Goal: Task Accomplishment & Management: Complete application form

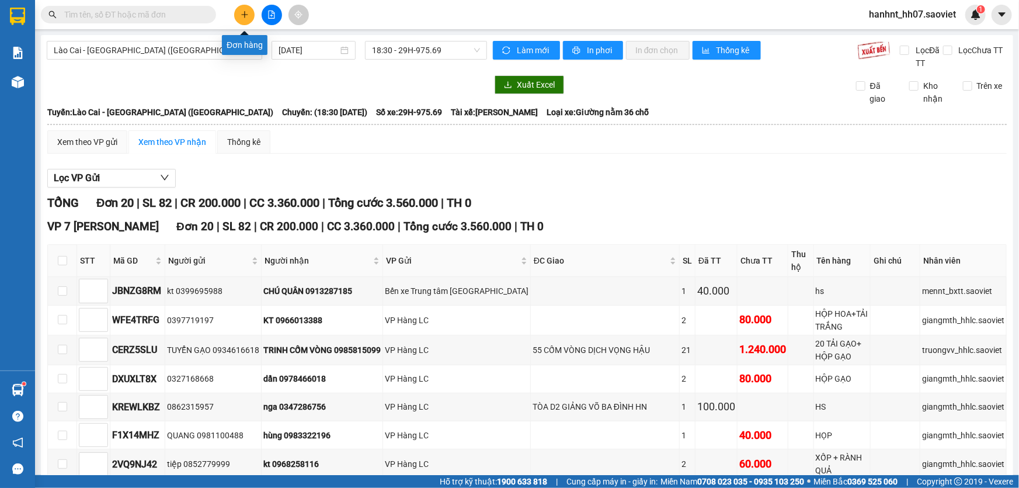
scroll to position [430, 0]
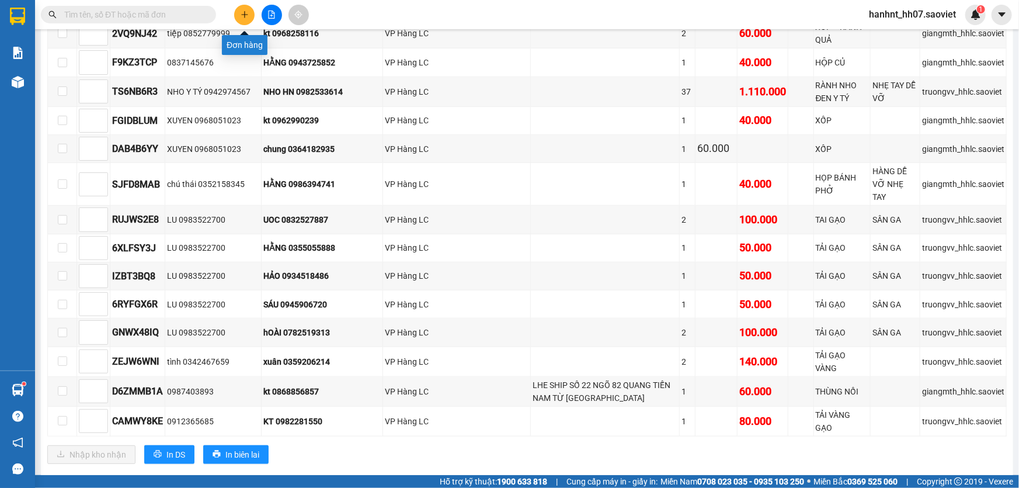
click at [245, 15] on icon "plus" at bounding box center [245, 15] width 8 height 8
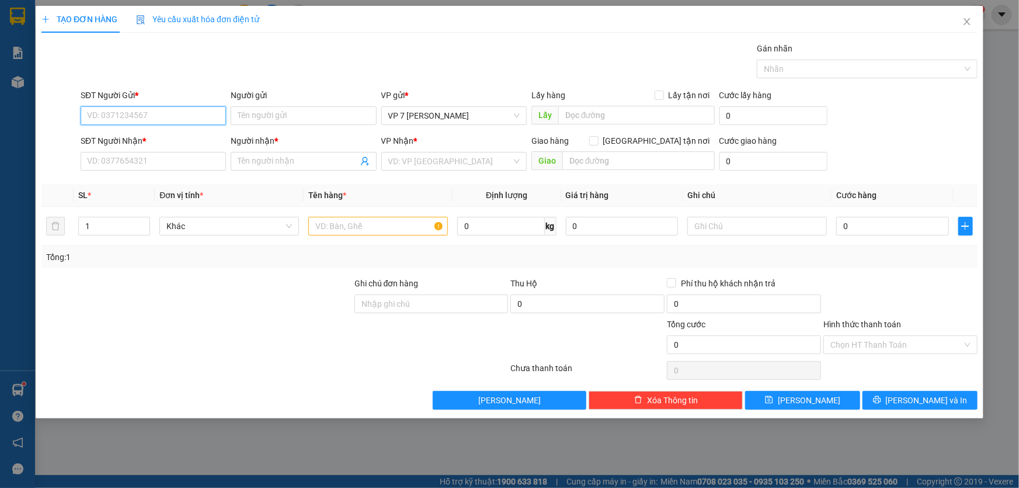
click at [147, 117] on input "SĐT Người Gửi *" at bounding box center [153, 115] width 145 height 19
type input "0926471830"
drag, startPoint x: 163, startPoint y: 134, endPoint x: 189, endPoint y: 112, distance: 33.5
click at [165, 134] on div "SĐT Người Nhận *" at bounding box center [153, 140] width 145 height 13
click at [165, 152] on input "SĐT Người Nhận *" at bounding box center [153, 161] width 145 height 19
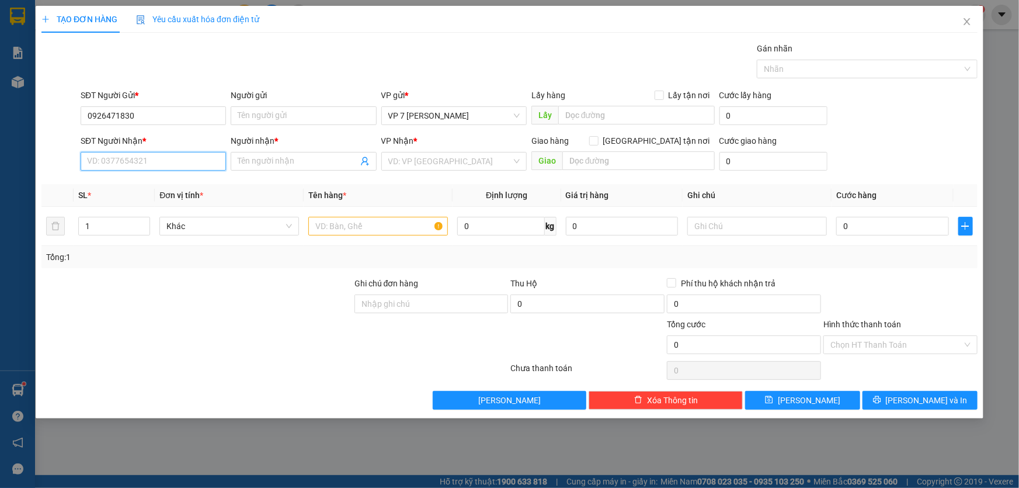
click at [111, 163] on input "SĐT Người Nhận *" at bounding box center [153, 161] width 145 height 19
click at [112, 162] on input "SĐT Người Nhận *" at bounding box center [153, 161] width 145 height 19
type input "0983375067"
click at [273, 161] on input "Người nhận *" at bounding box center [298, 161] width 120 height 13
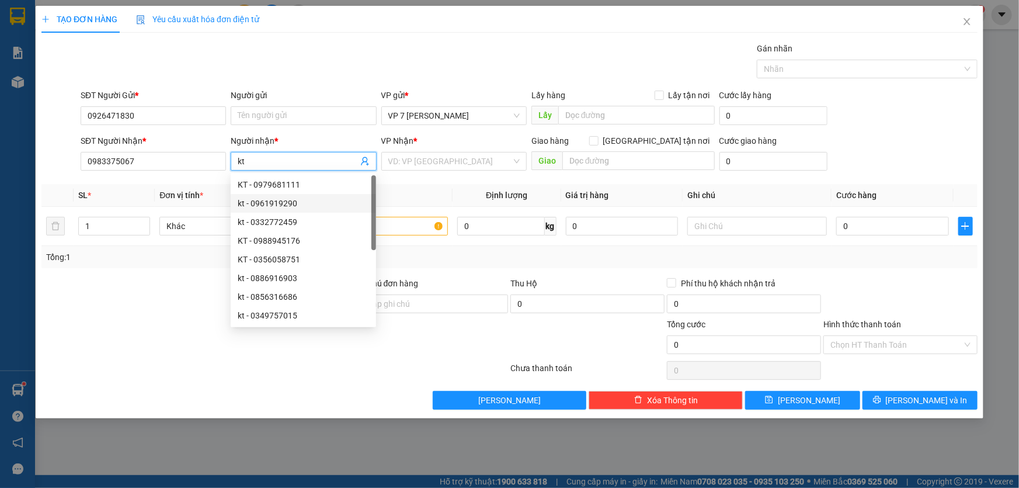
type input "kt"
click at [410, 185] on th "Tên hàng *" at bounding box center [378, 195] width 149 height 23
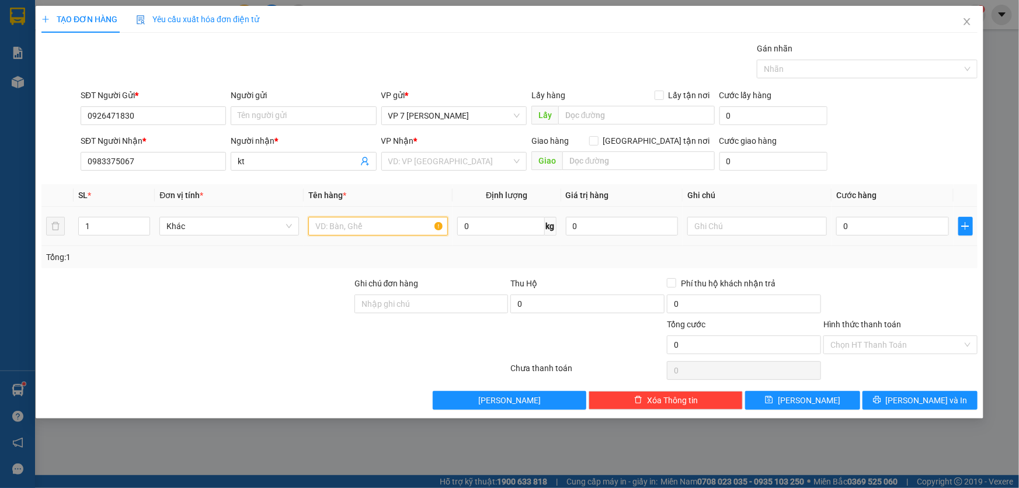
click at [351, 228] on input "text" at bounding box center [378, 226] width 140 height 19
type input "pbsv"
click at [443, 163] on input "search" at bounding box center [449, 161] width 123 height 18
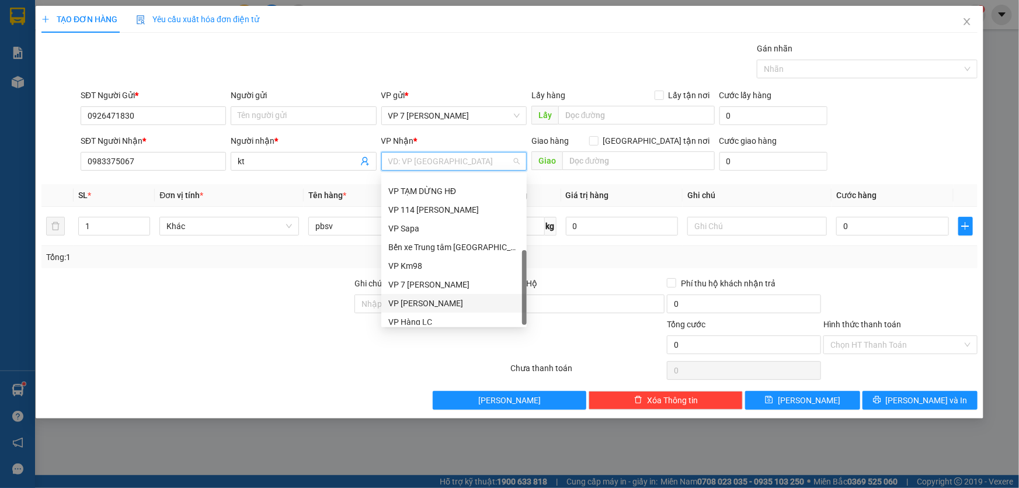
scroll to position [130, 0]
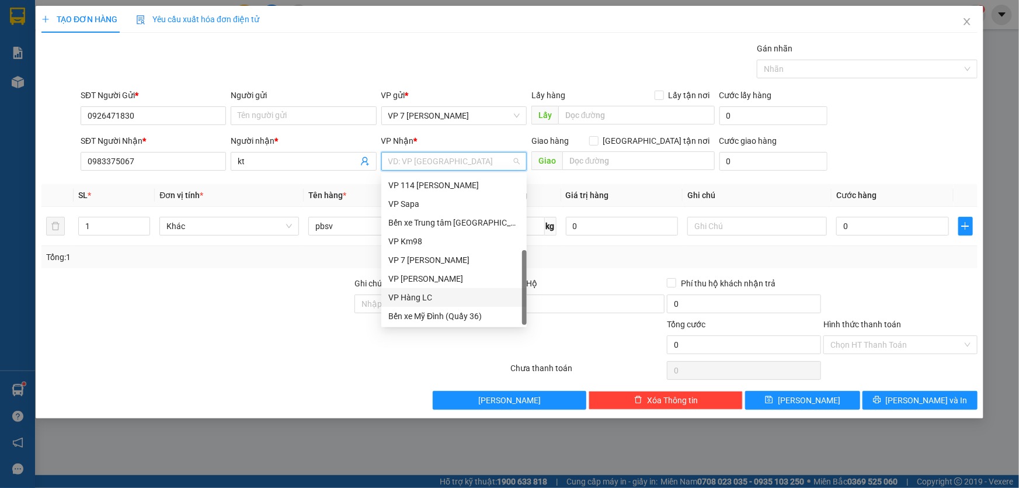
click at [415, 301] on div "VP Hàng LC" at bounding box center [453, 297] width 131 height 13
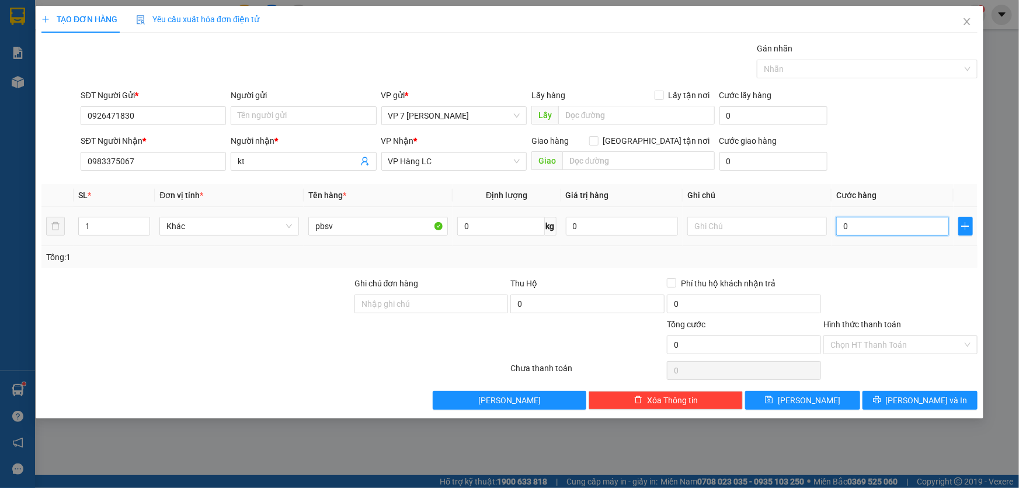
click at [857, 221] on input "0" at bounding box center [892, 226] width 113 height 19
type input "4"
type input "40"
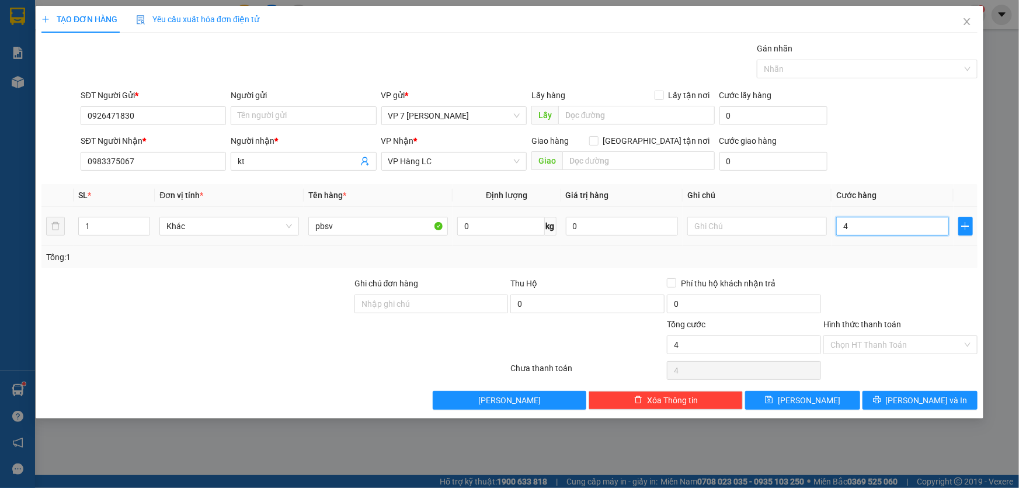
type input "40"
type input "40.000"
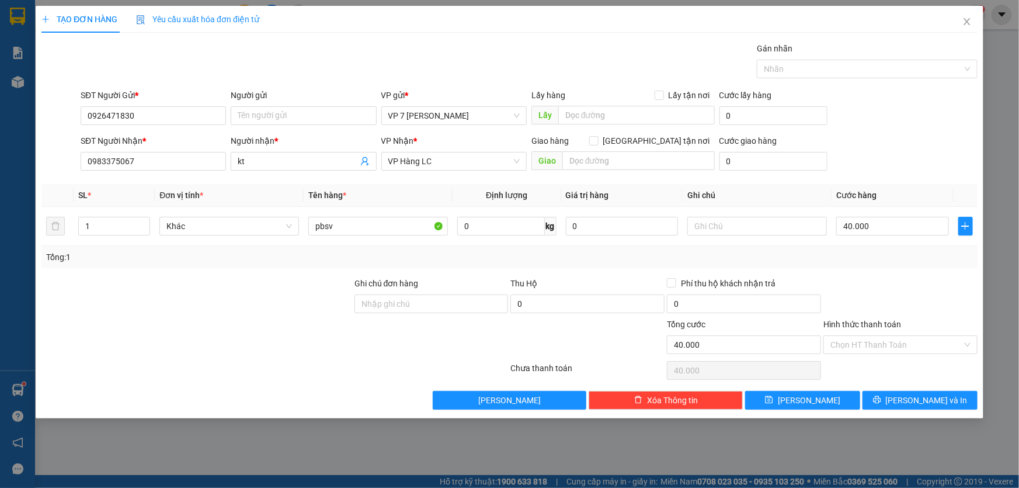
click at [845, 256] on div "Tổng: 1" at bounding box center [509, 256] width 927 height 13
click at [905, 391] on button "[PERSON_NAME] và In" at bounding box center [919, 400] width 115 height 19
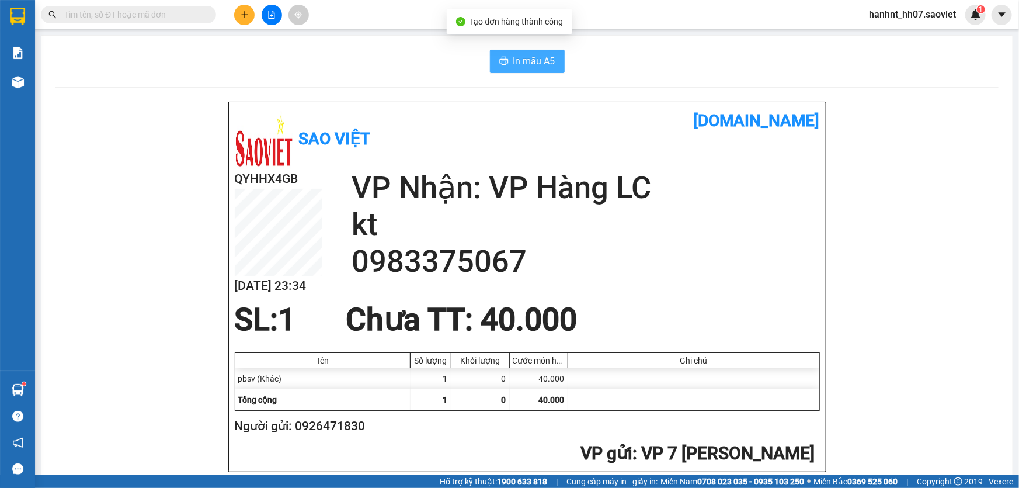
click at [526, 60] on span "In mẫu A5" at bounding box center [534, 61] width 42 height 15
click at [238, 17] on button at bounding box center [244, 15] width 20 height 20
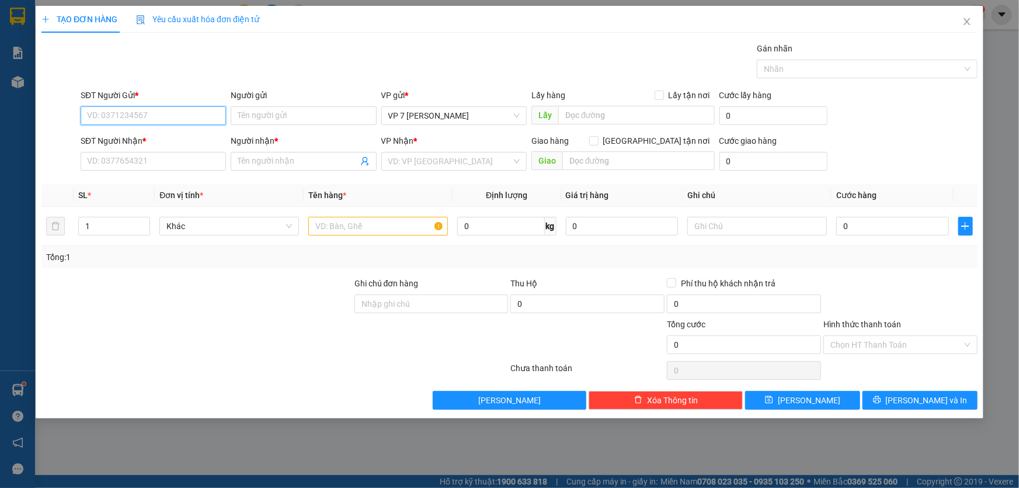
click at [144, 112] on input "SĐT Người Gửi *" at bounding box center [153, 115] width 145 height 19
click at [144, 136] on div "0393873333 - thanh 247" at bounding box center [153, 139] width 131 height 13
type input "0393873333"
type input "thanh 247"
type input "0962178218"
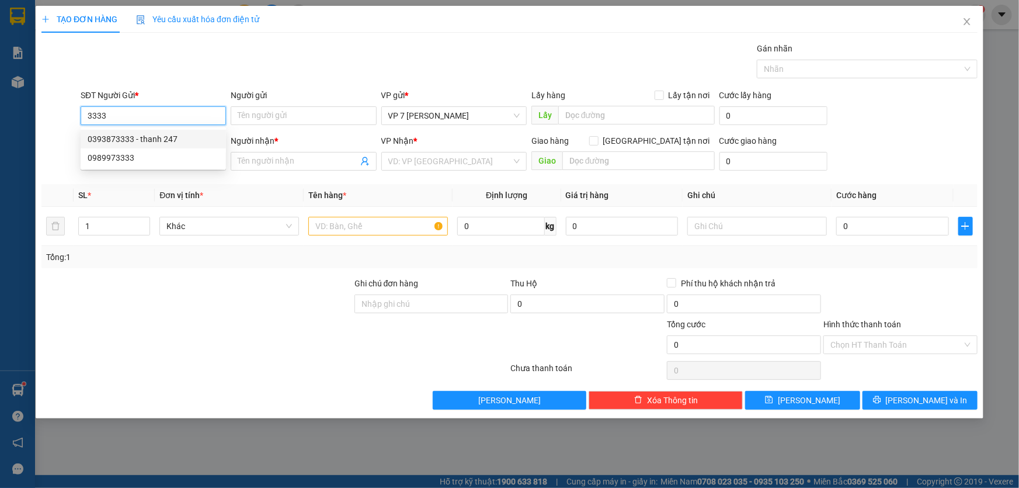
type input "QUANG"
type input "0393873333"
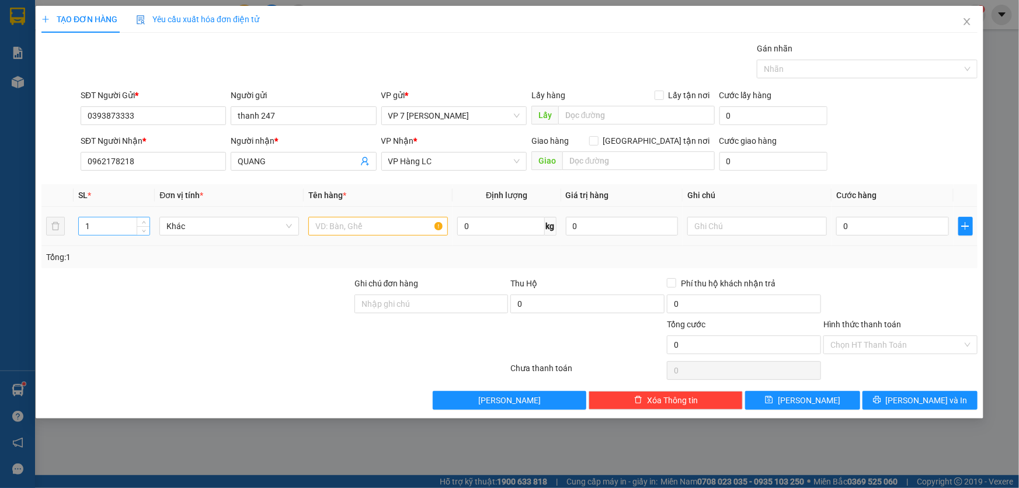
click at [102, 227] on input "1" at bounding box center [114, 226] width 71 height 18
type input "46"
click at [321, 224] on input "text" at bounding box center [378, 226] width 140 height 19
type input "kiên"
click at [878, 227] on input "0" at bounding box center [892, 226] width 113 height 19
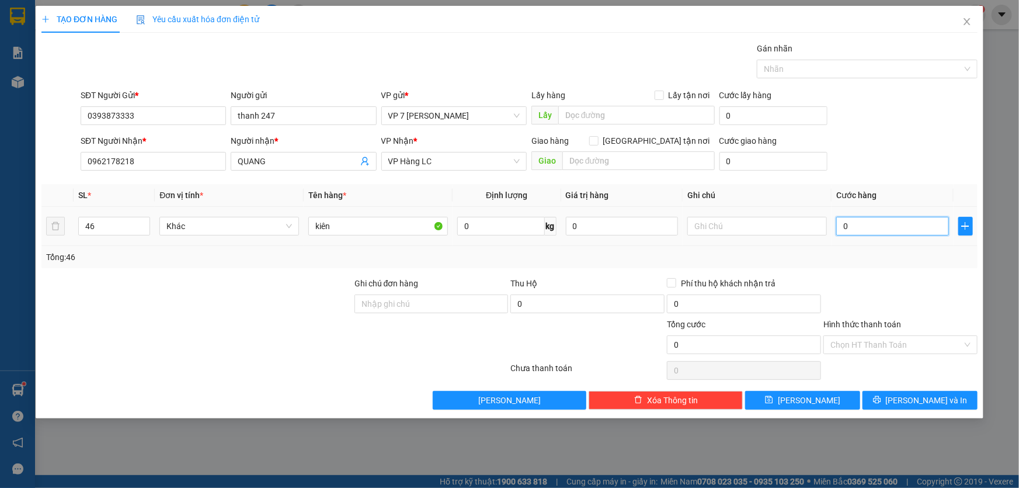
type input "5"
type input "50"
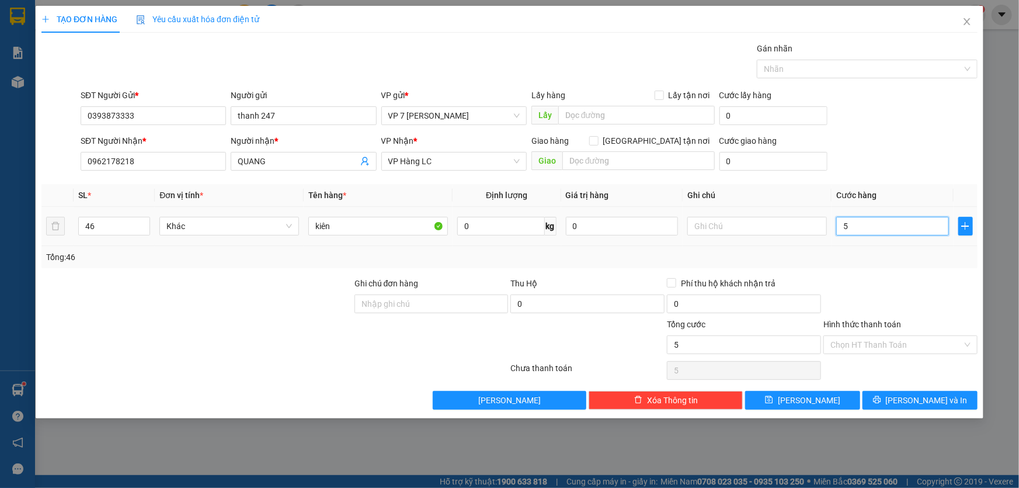
type input "50"
type input "500"
type input "50"
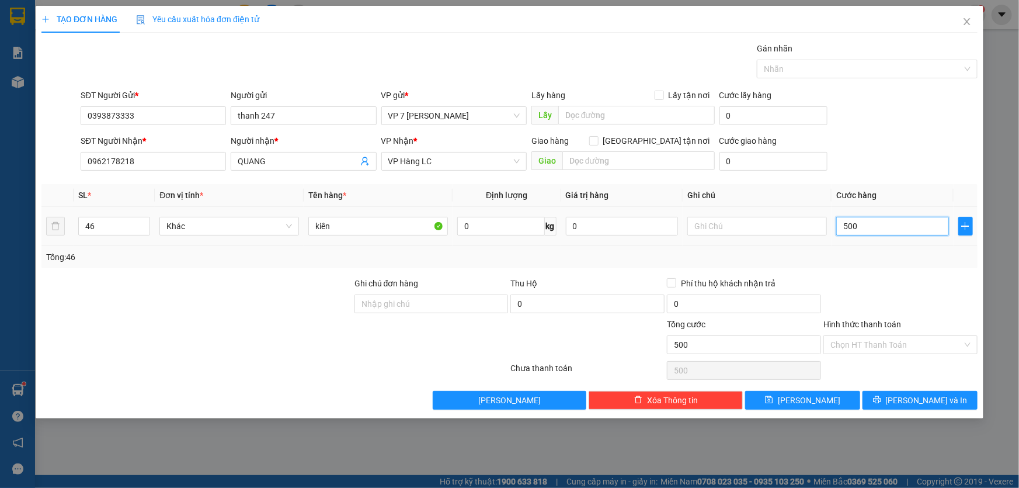
type input "50"
type input "5"
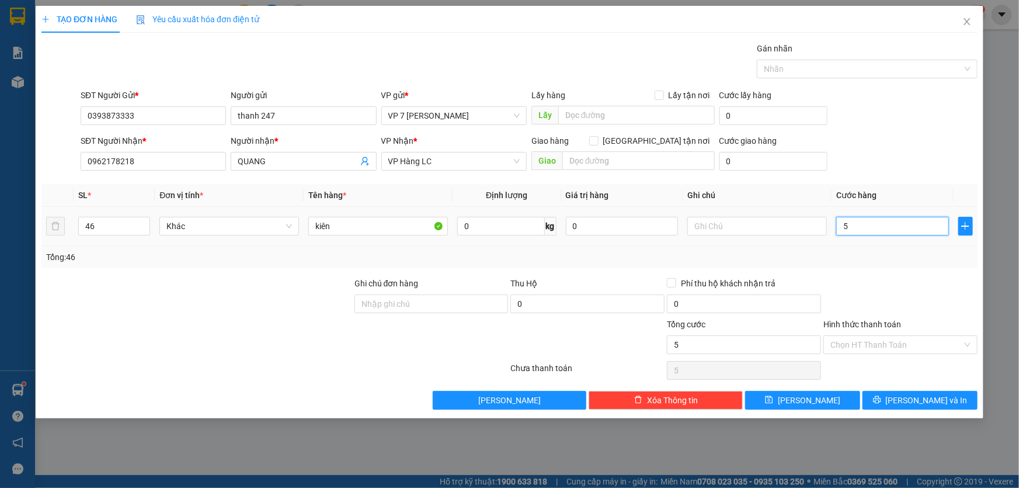
type input "55"
type input "550"
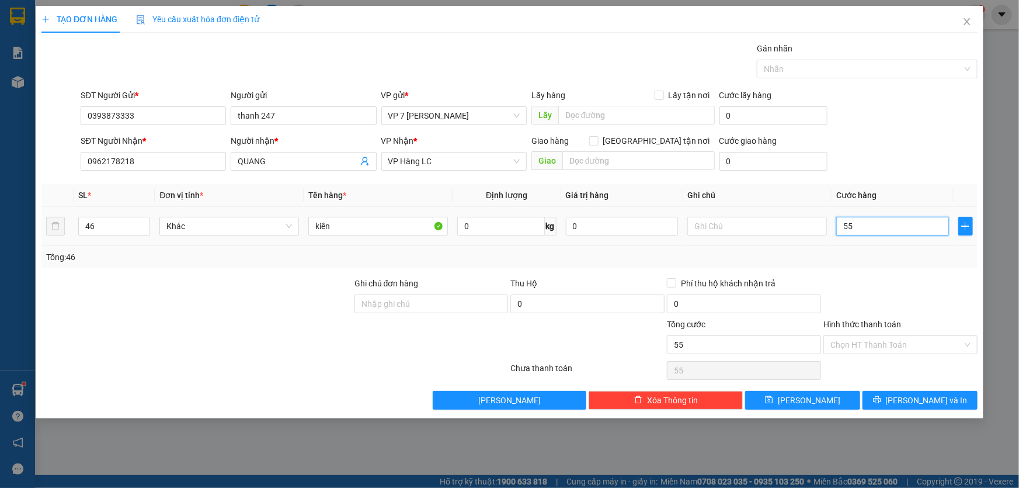
type input "550"
type input "5.500"
type input "55.000"
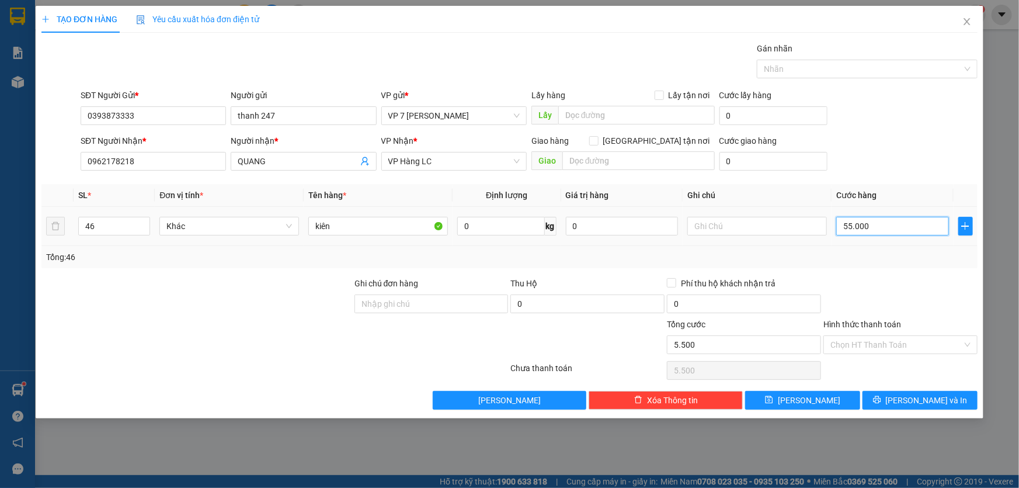
type input "55.000"
type input "550.000"
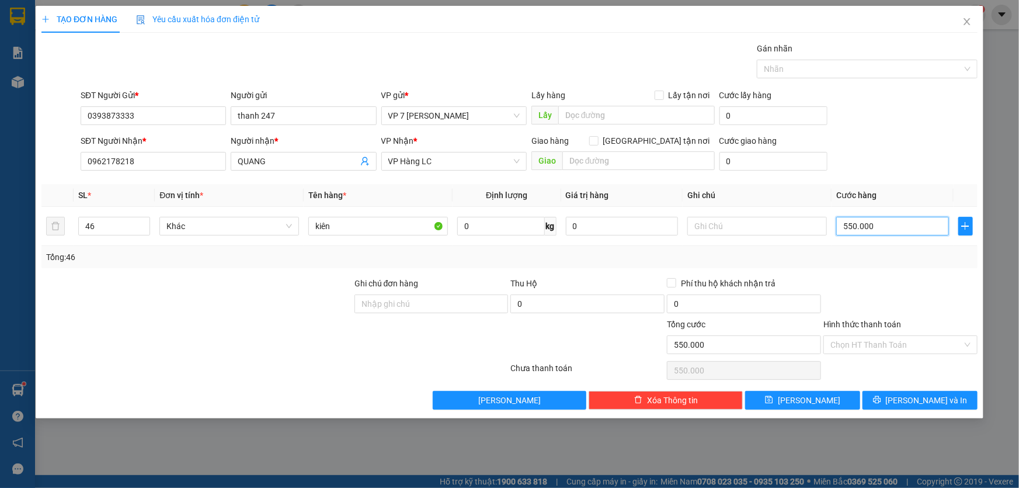
type input "550.000"
click at [852, 263] on div "Tổng: 46" at bounding box center [509, 257] width 936 height 22
click at [881, 398] on icon "printer" at bounding box center [877, 400] width 8 height 8
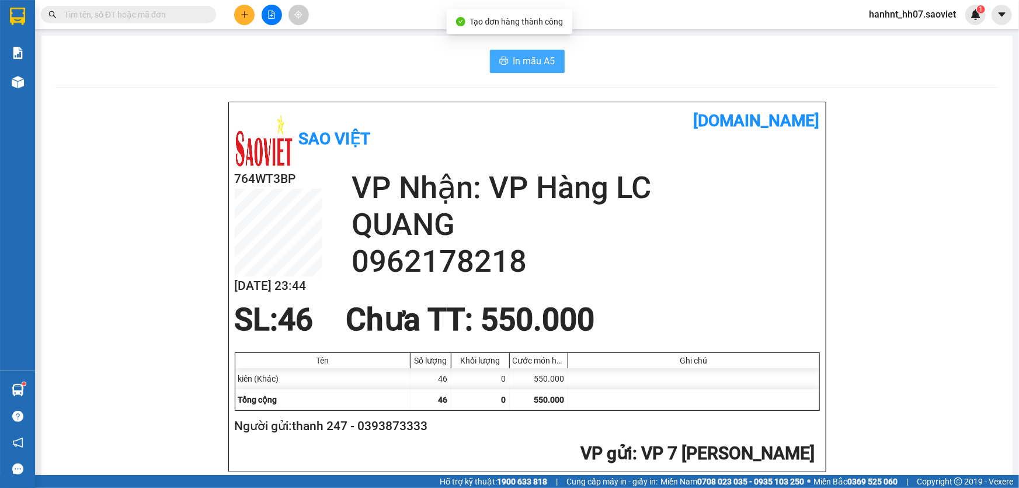
click at [531, 62] on span "In mẫu A5" at bounding box center [534, 61] width 42 height 15
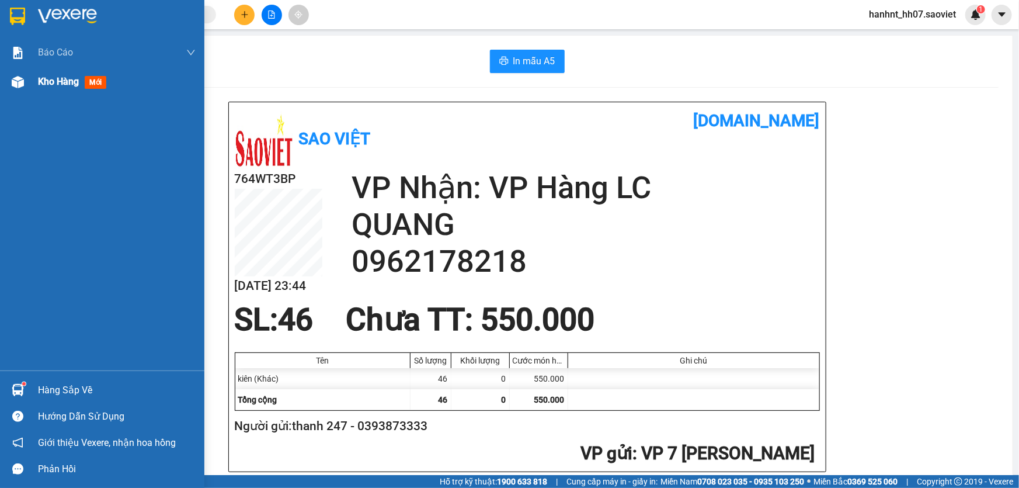
click at [89, 82] on span "mới" at bounding box center [96, 82] width 22 height 13
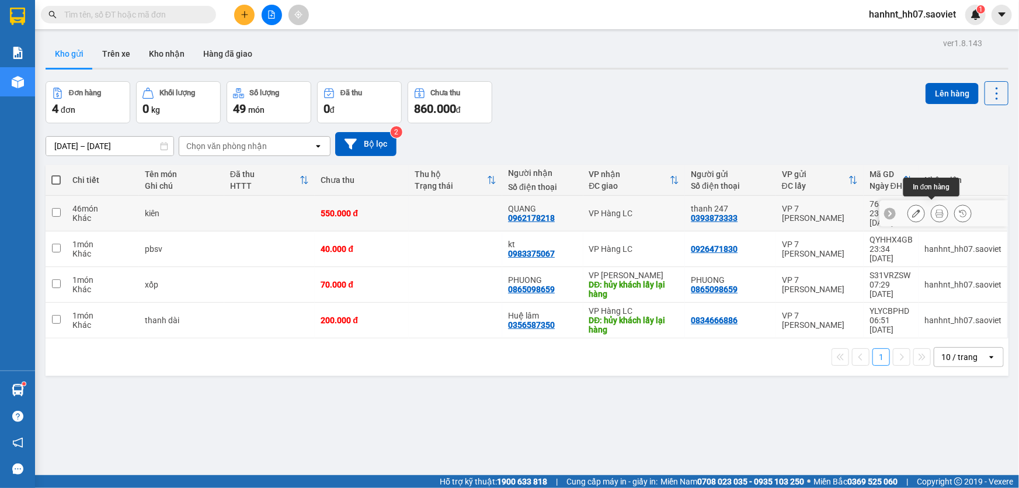
click at [931, 203] on button at bounding box center [939, 213] width 16 height 20
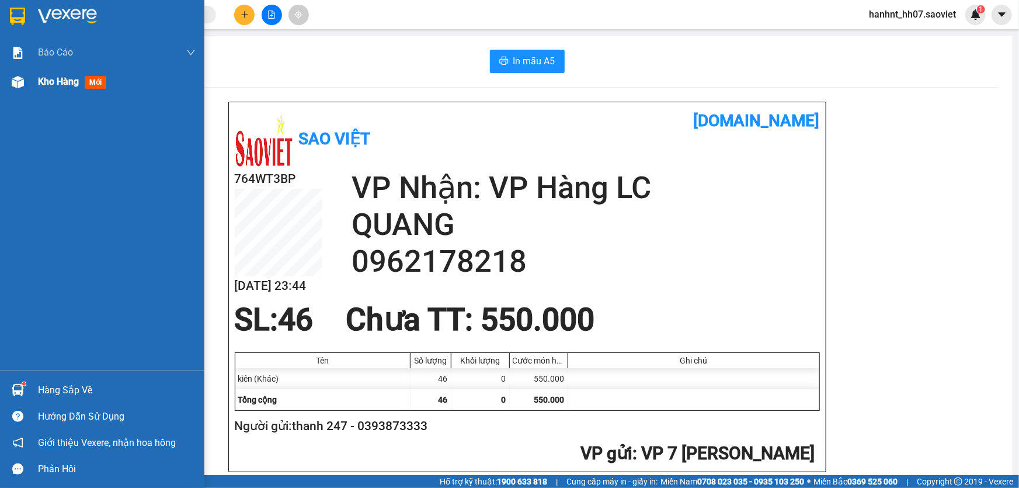
click at [88, 79] on span "mới" at bounding box center [96, 82] width 22 height 13
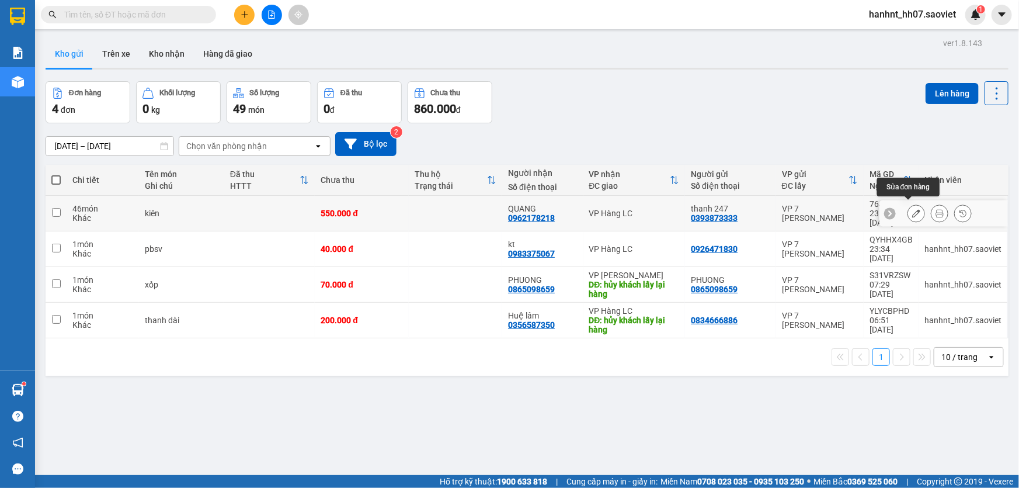
click at [912, 209] on icon at bounding box center [916, 213] width 8 height 8
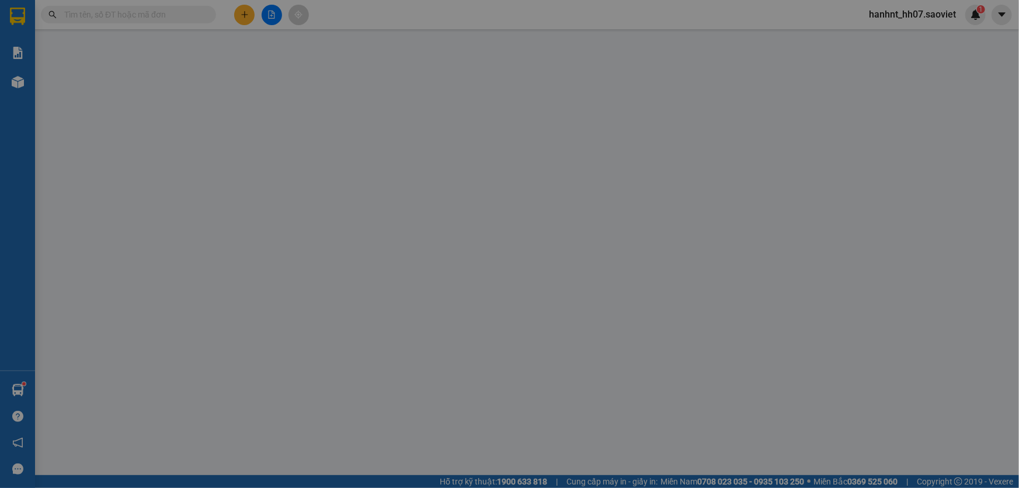
type input "0393873333"
type input "thanh 247"
type input "0962178218"
type input "QUANG"
type input "550.000"
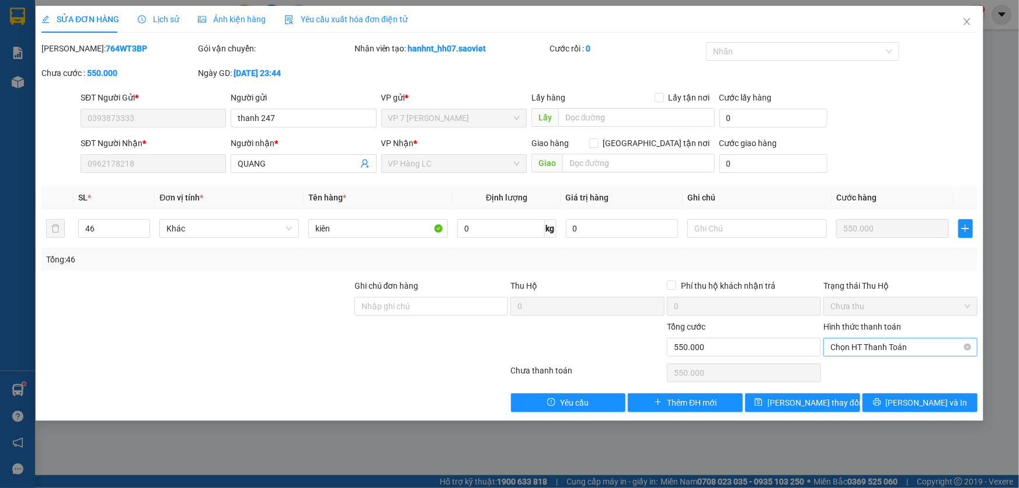
click at [883, 349] on span "Chọn HT Thanh Toán" at bounding box center [900, 347] width 140 height 18
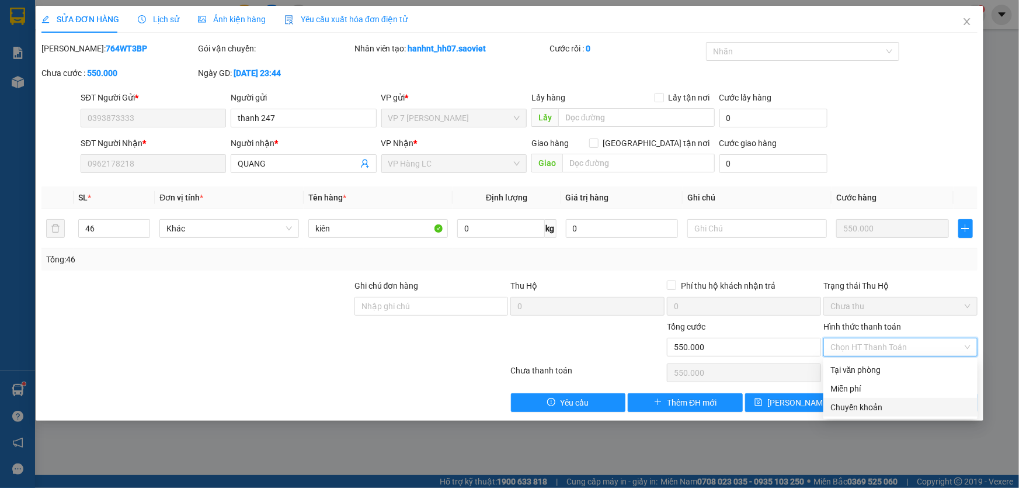
click at [873, 408] on div "Chuyển khoản" at bounding box center [900, 407] width 140 height 13
type input "0"
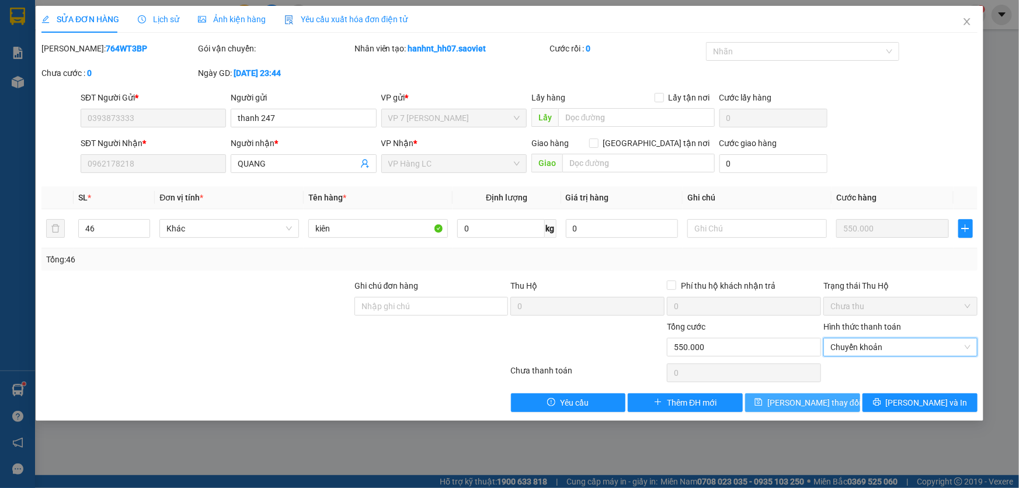
click at [763, 404] on icon "save" at bounding box center [758, 402] width 8 height 8
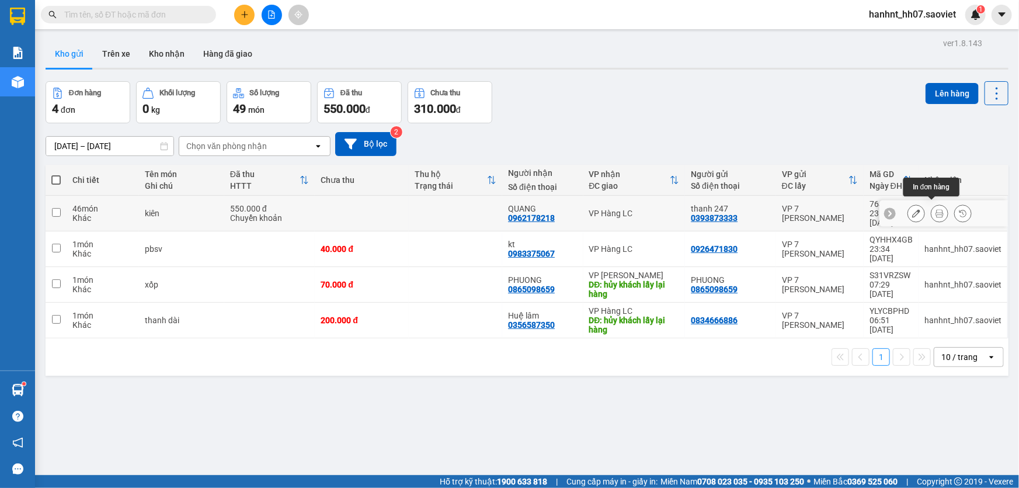
click at [935, 209] on icon at bounding box center [939, 213] width 8 height 8
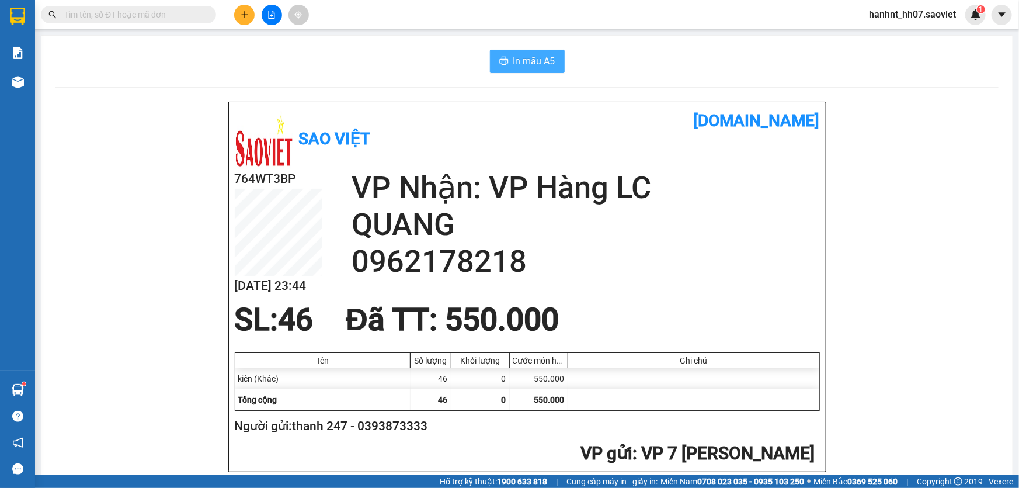
click at [519, 62] on span "In mẫu A5" at bounding box center [534, 61] width 42 height 15
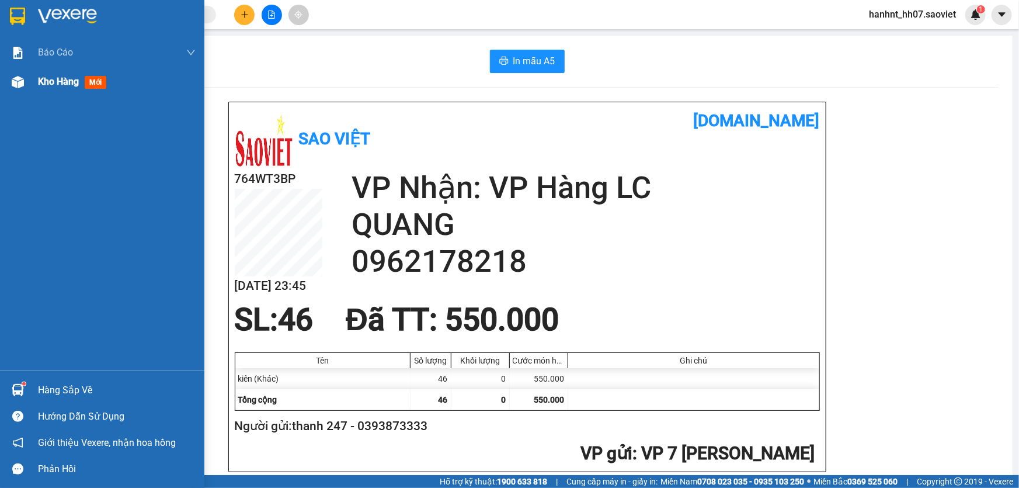
click at [88, 83] on span "mới" at bounding box center [96, 82] width 22 height 13
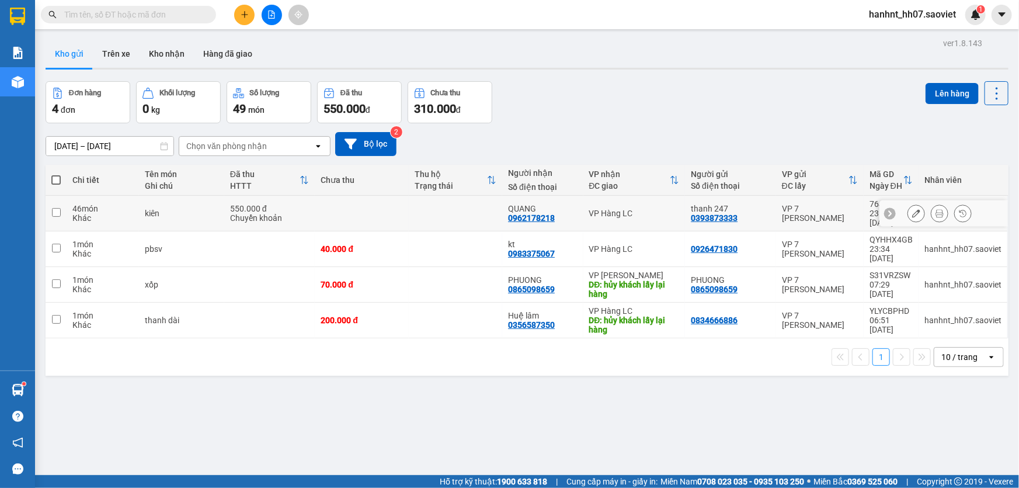
click at [92, 214] on div "Khác" at bounding box center [102, 217] width 61 height 9
checkbox input "true"
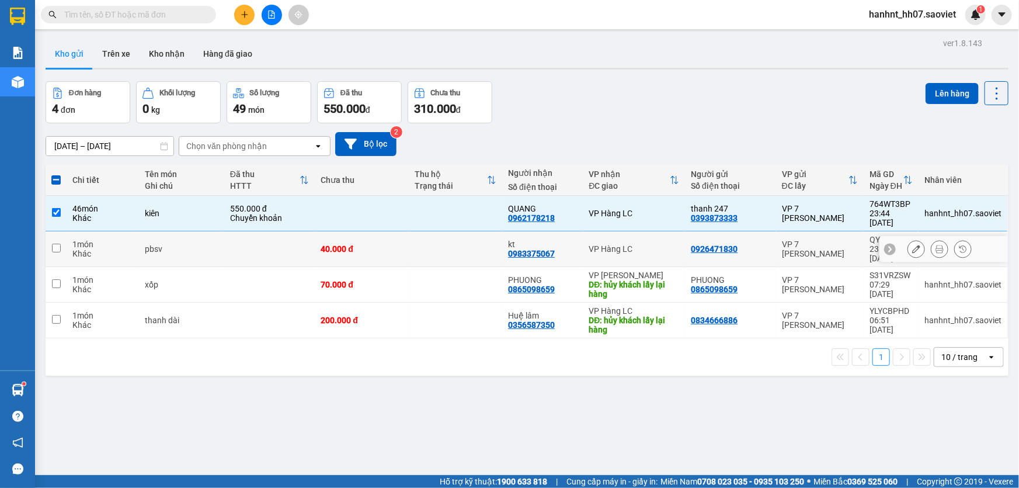
click at [76, 239] on div "1 món" at bounding box center [102, 243] width 61 height 9
checkbox input "true"
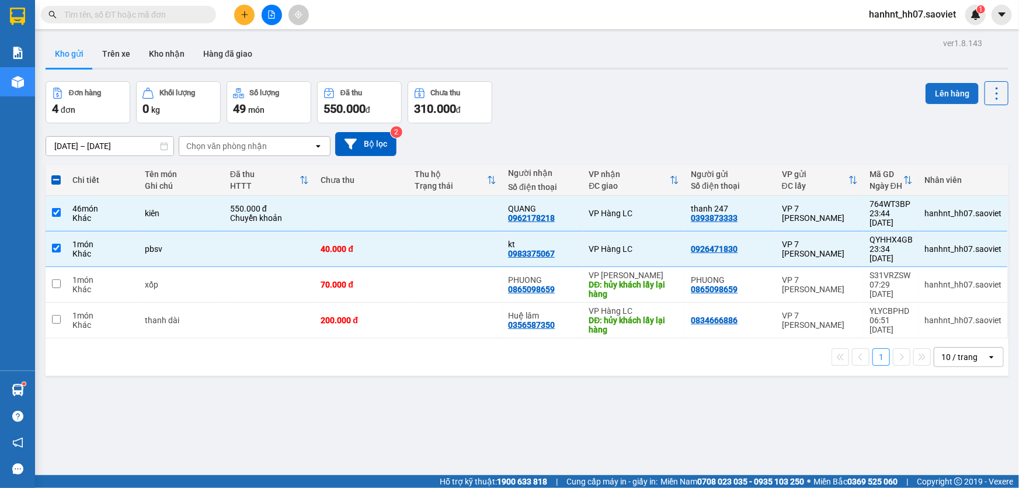
click at [956, 92] on button "Lên hàng" at bounding box center [951, 93] width 53 height 21
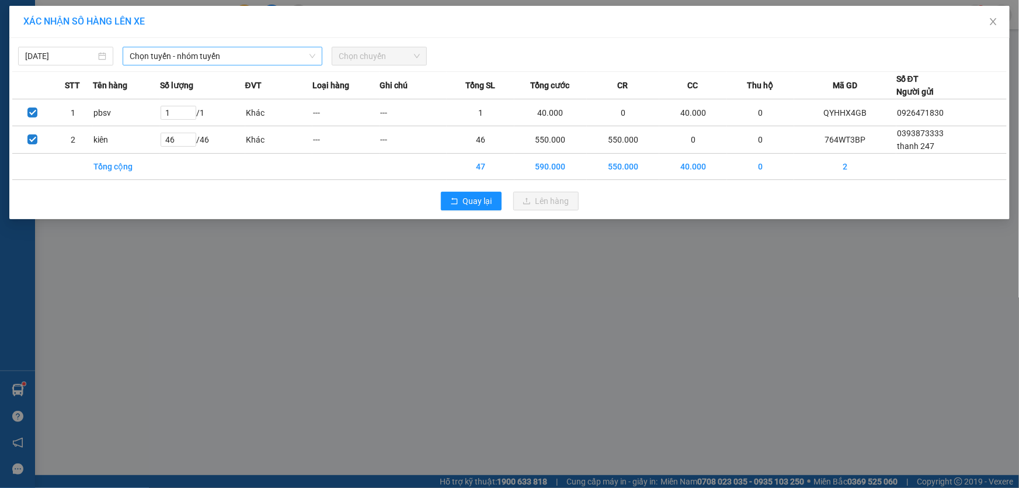
click at [197, 57] on span "Chọn tuyến - nhóm tuyến" at bounding box center [223, 56] width 186 height 18
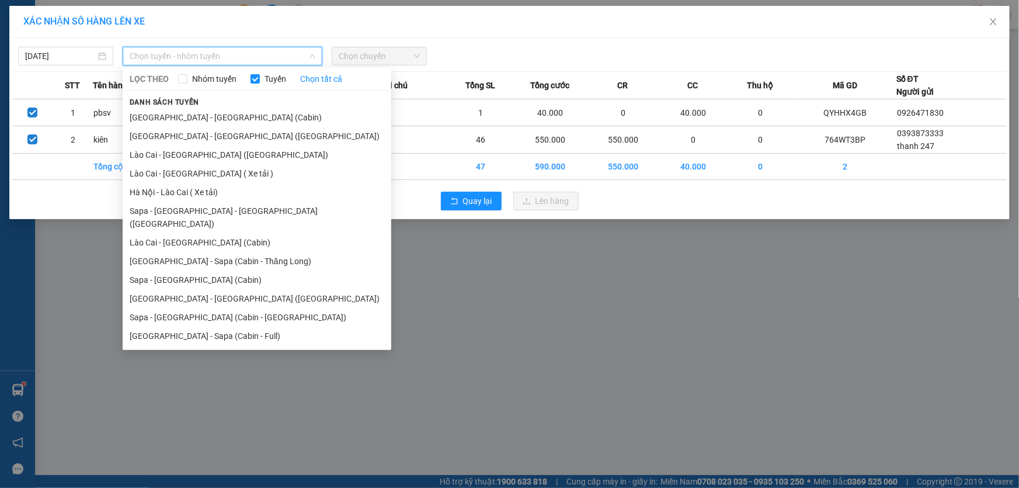
drag, startPoint x: 198, startPoint y: 247, endPoint x: 228, endPoint y: 234, distance: 32.4
click at [199, 252] on li "[GEOGRAPHIC_DATA] - Sapa (Cabin - Thăng Long)" at bounding box center [257, 261] width 269 height 19
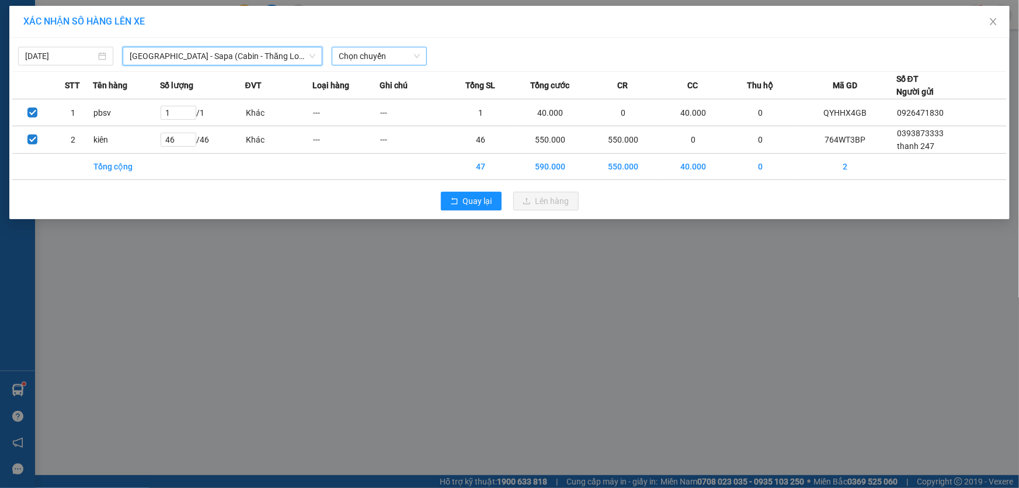
click at [358, 54] on span "Chọn chuyến" at bounding box center [379, 56] width 81 height 18
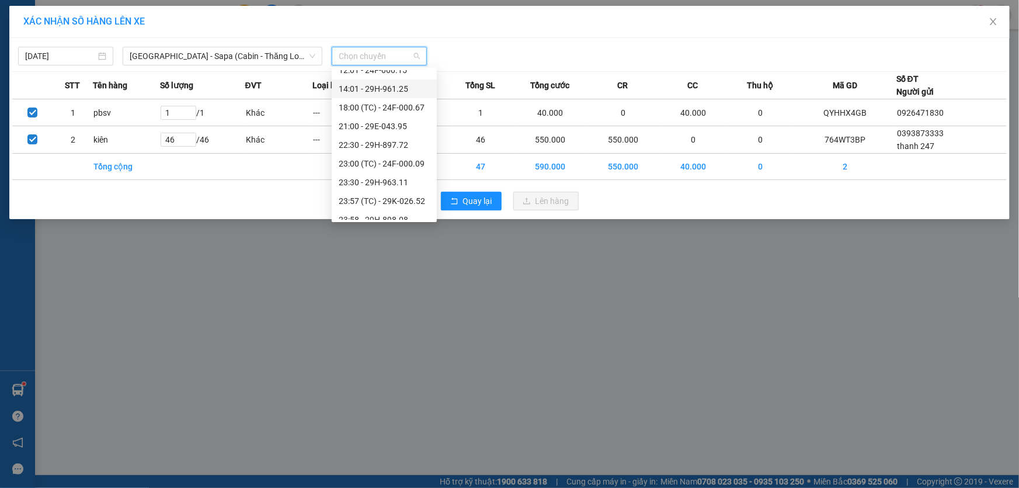
scroll to position [187, 0]
click at [395, 149] on div "23:30 - 29H-963.11" at bounding box center [384, 154] width 91 height 13
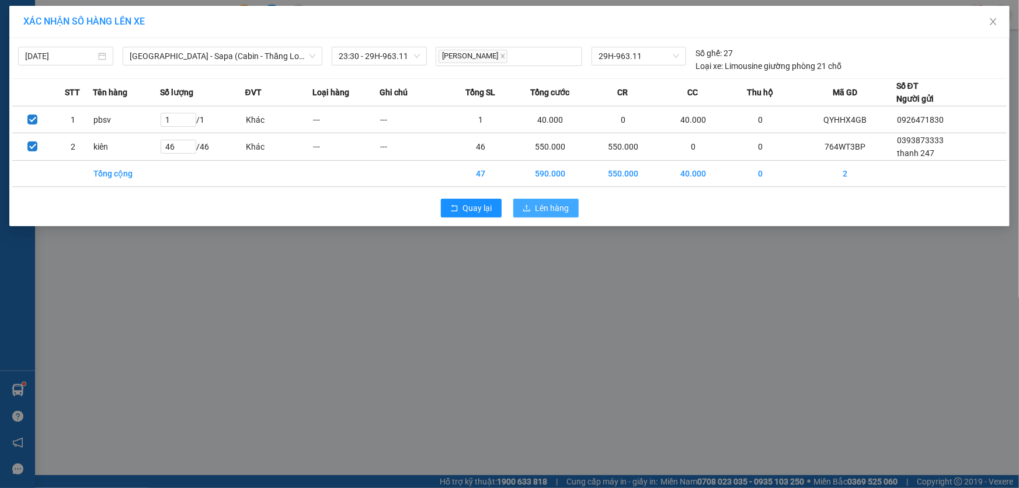
click at [544, 210] on span "Lên hàng" at bounding box center [552, 207] width 34 height 13
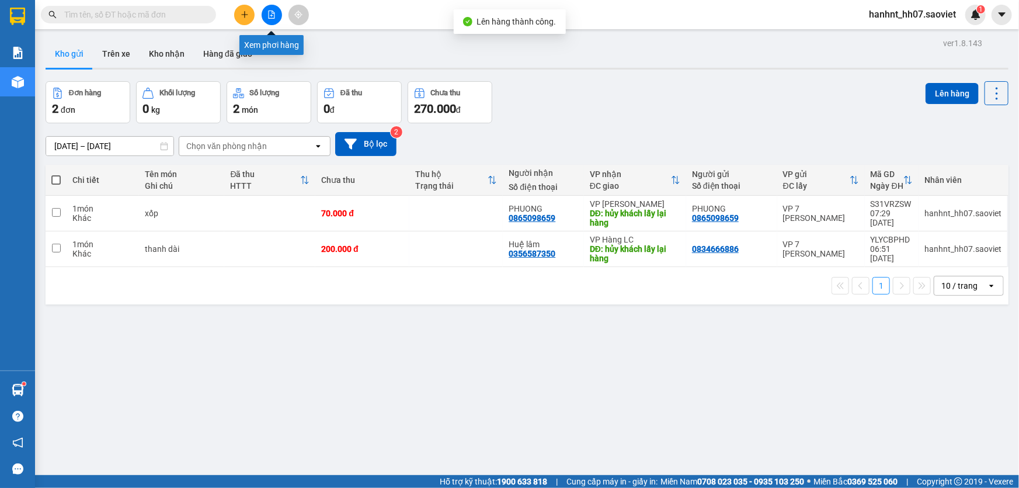
click at [272, 11] on icon "file-add" at bounding box center [272, 15] width 6 height 8
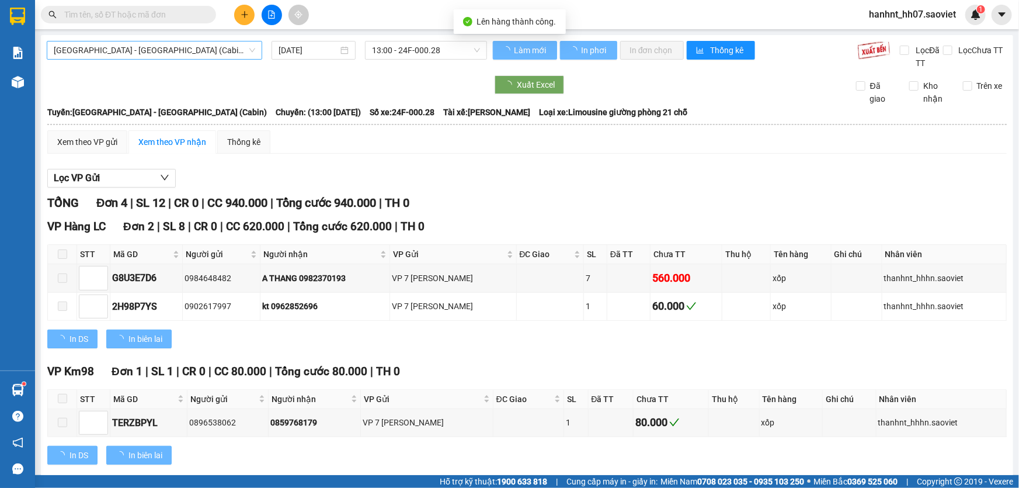
click at [146, 52] on span "[GEOGRAPHIC_DATA] - [GEOGRAPHIC_DATA] (Cabin)" at bounding box center [154, 50] width 201 height 18
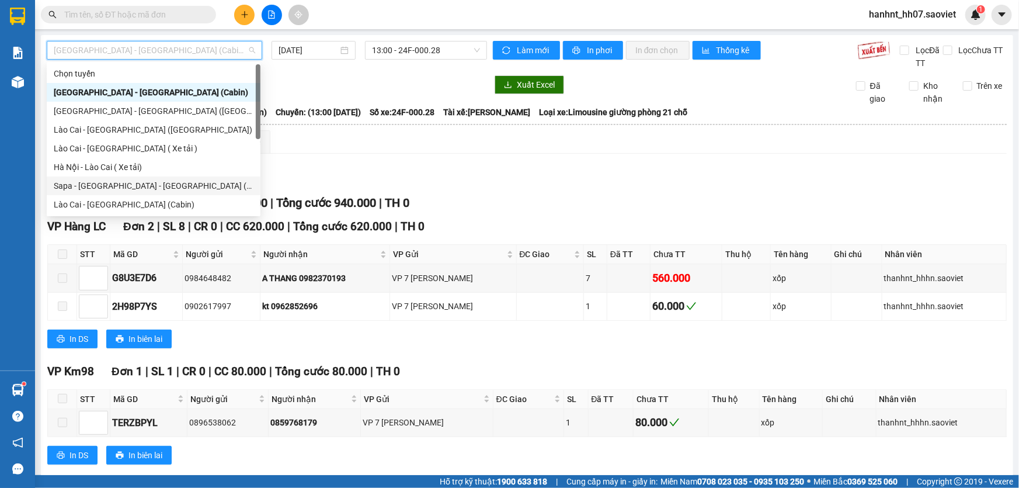
scroll to position [93, 0]
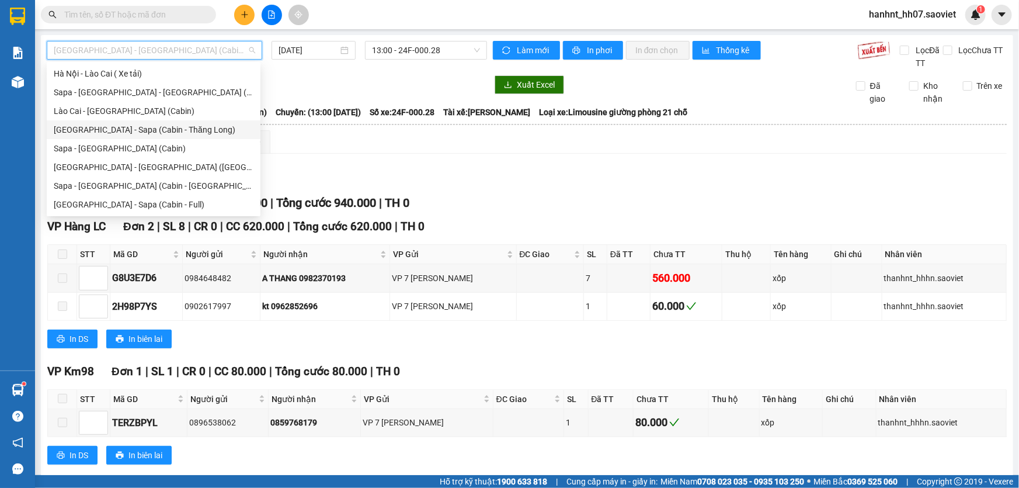
click at [147, 133] on div "[GEOGRAPHIC_DATA] - Sapa (Cabin - Thăng Long)" at bounding box center [154, 129] width 200 height 13
type input "[DATE]"
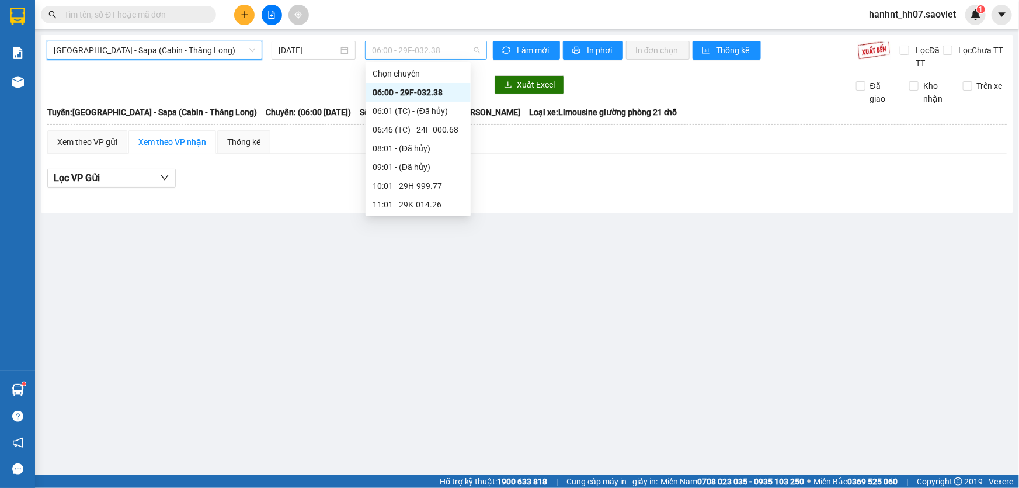
click at [415, 52] on span "06:00 - 29F-032.38" at bounding box center [426, 50] width 108 height 18
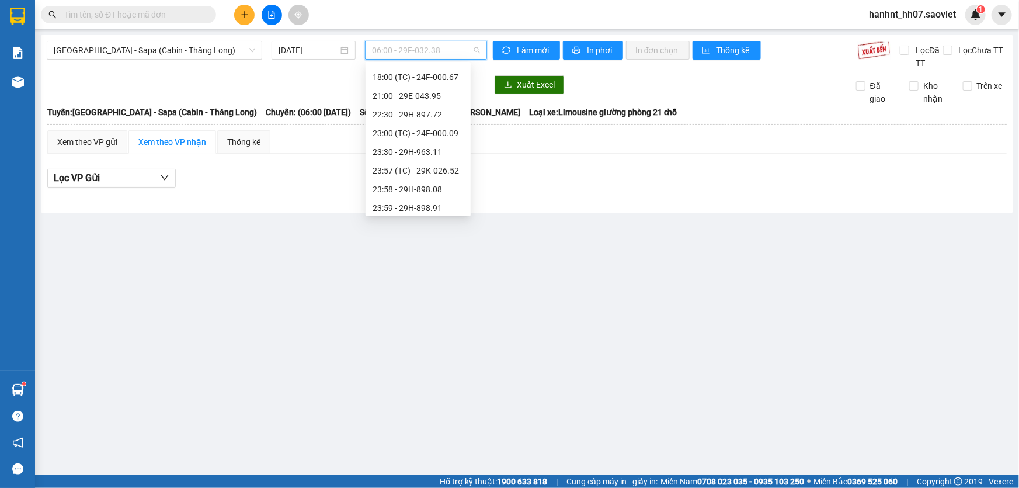
scroll to position [187, 0]
click at [425, 149] on div "23:30 - 29H-963.11" at bounding box center [418, 148] width 91 height 13
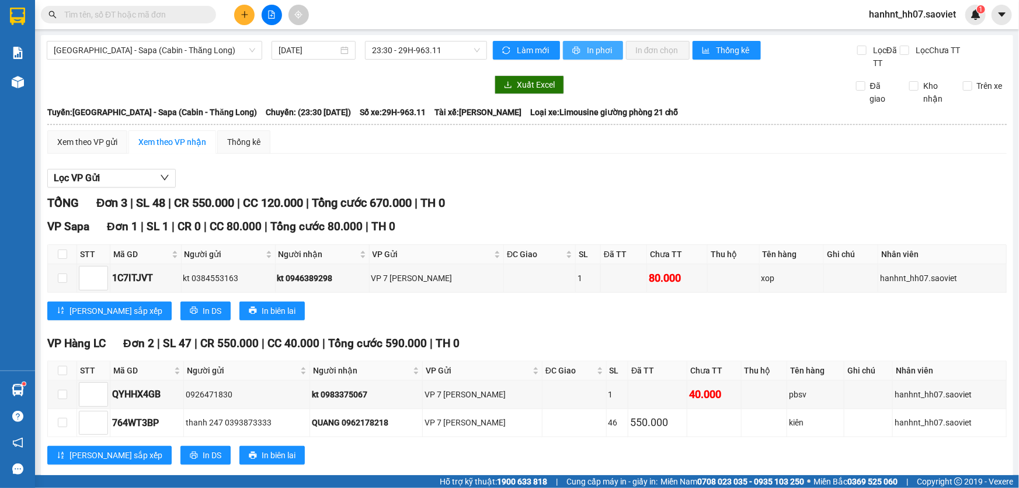
click at [577, 44] on button "In phơi" at bounding box center [593, 50] width 60 height 19
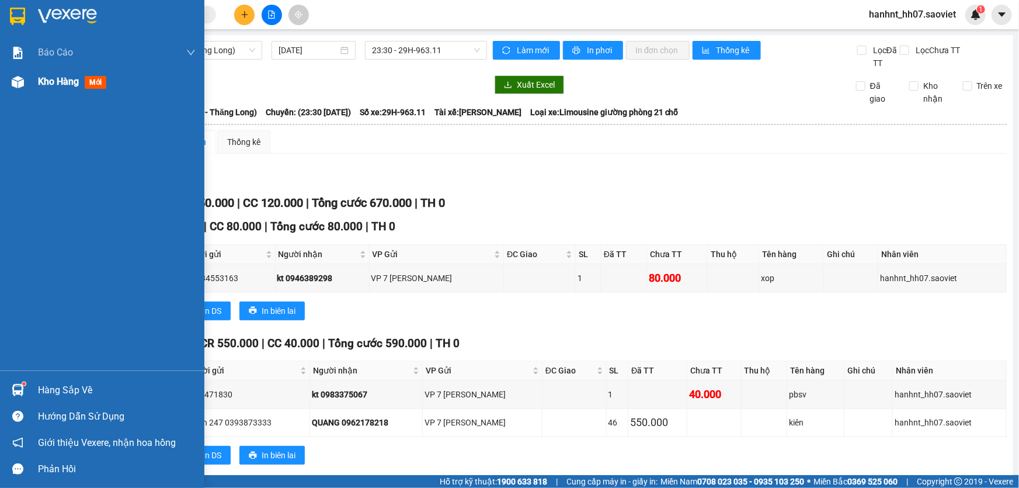
click at [15, 86] on img at bounding box center [18, 82] width 12 height 12
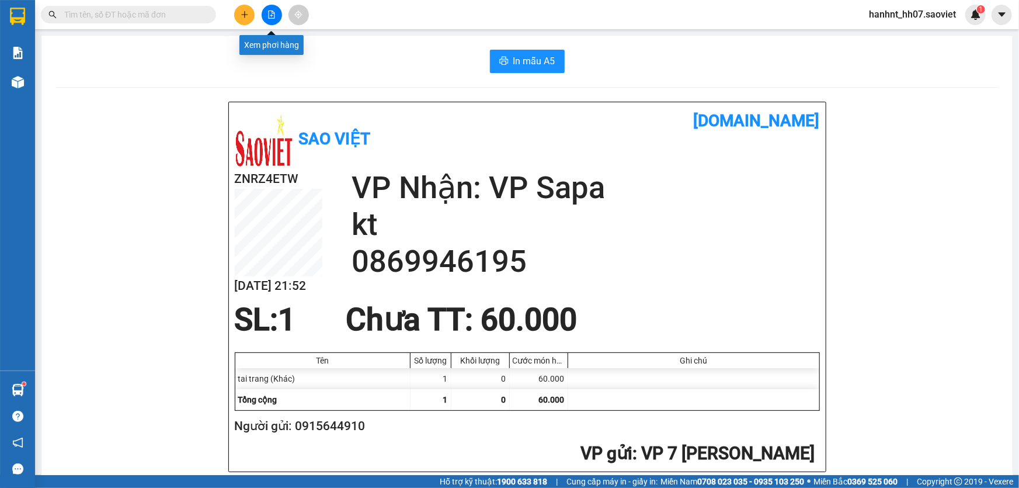
scroll to position [371, 0]
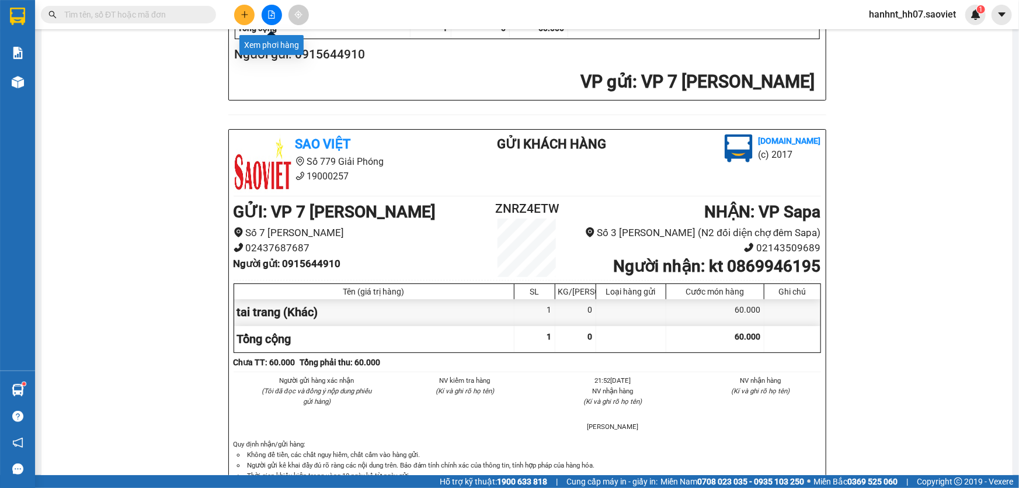
click at [272, 18] on icon "file-add" at bounding box center [272, 15] width 6 height 8
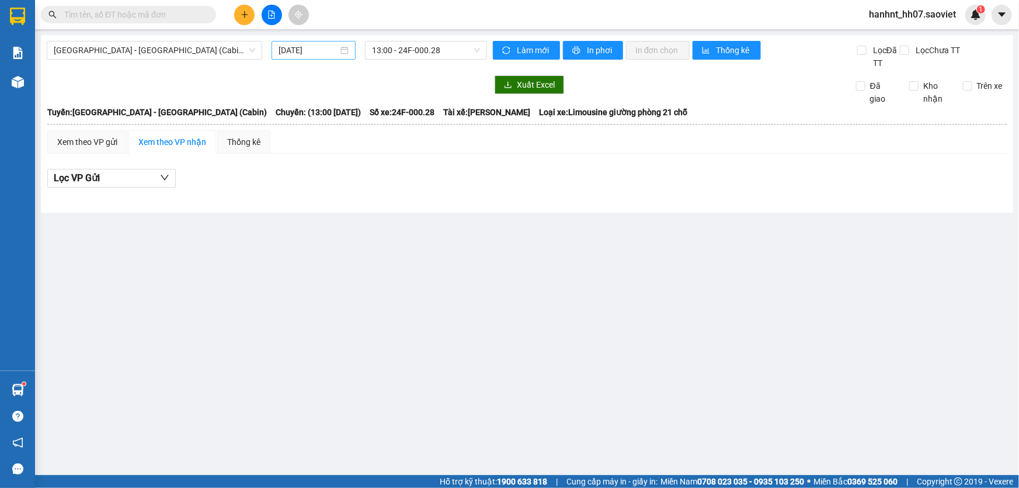
click at [297, 51] on input "13/09/2025" at bounding box center [309, 50] width 60 height 13
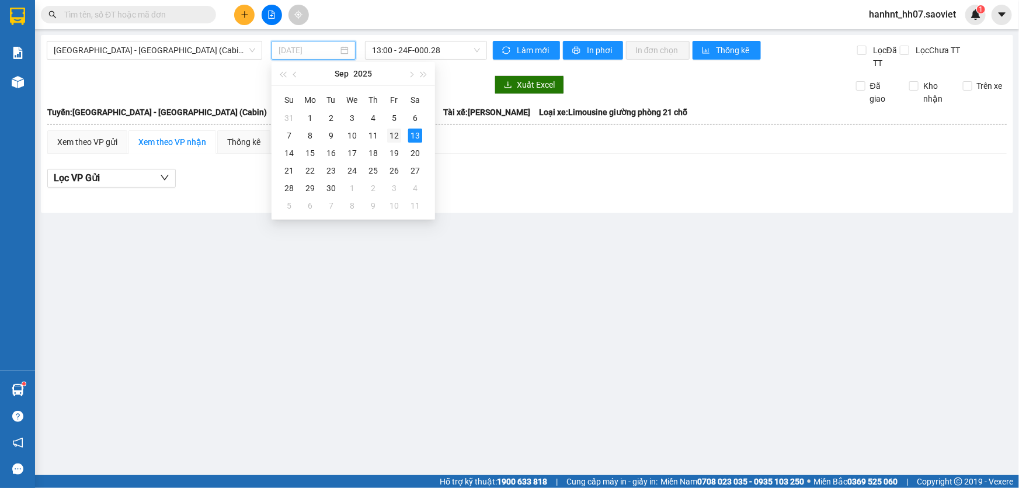
click at [396, 135] on div "12" at bounding box center [394, 135] width 14 height 14
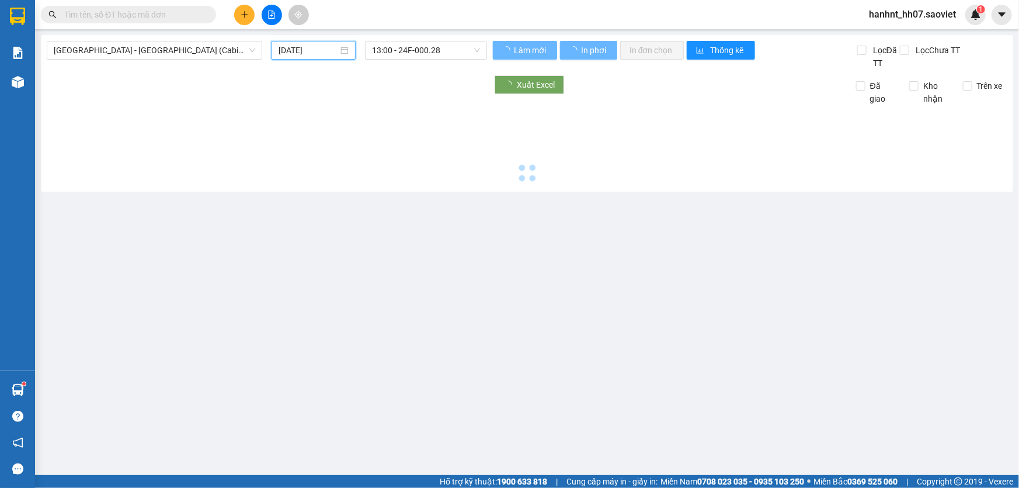
type input "[DATE]"
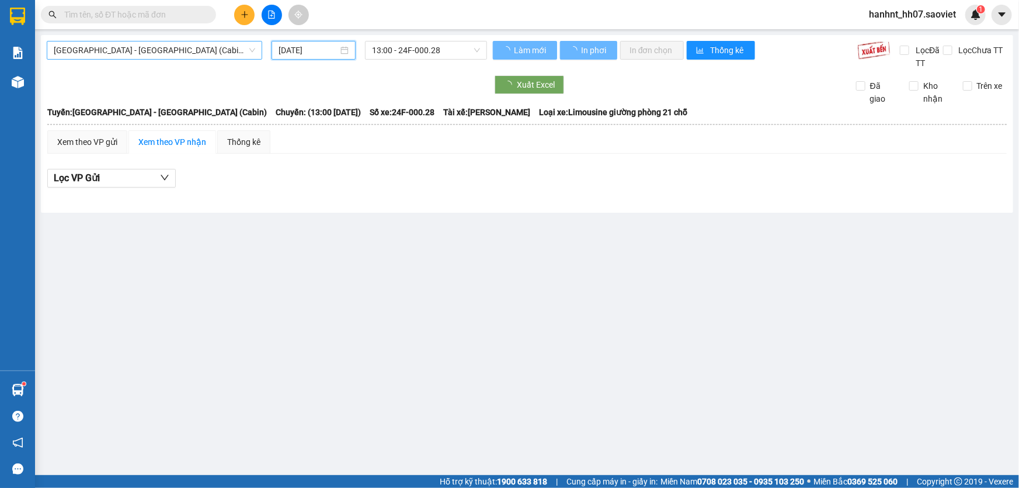
click at [236, 45] on span "[GEOGRAPHIC_DATA] - [GEOGRAPHIC_DATA] (Cabin)" at bounding box center [154, 50] width 201 height 18
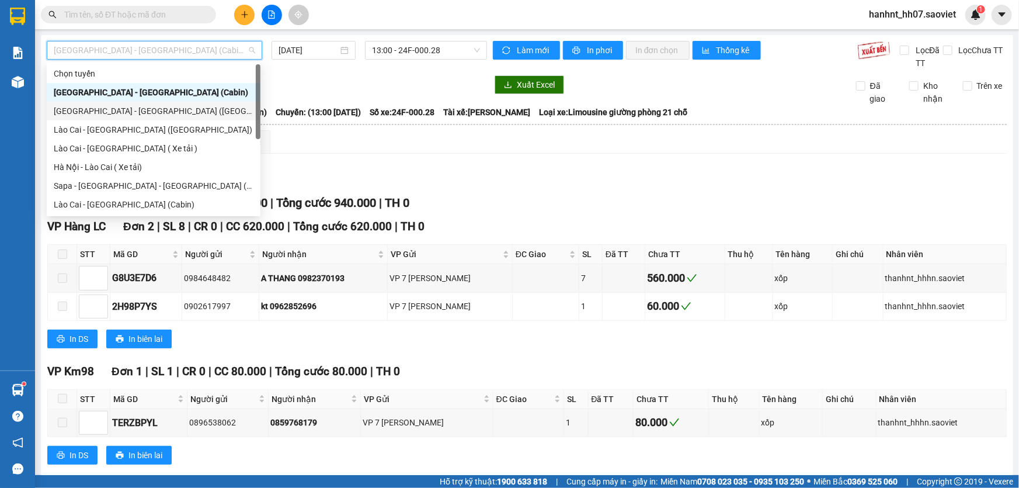
scroll to position [93, 0]
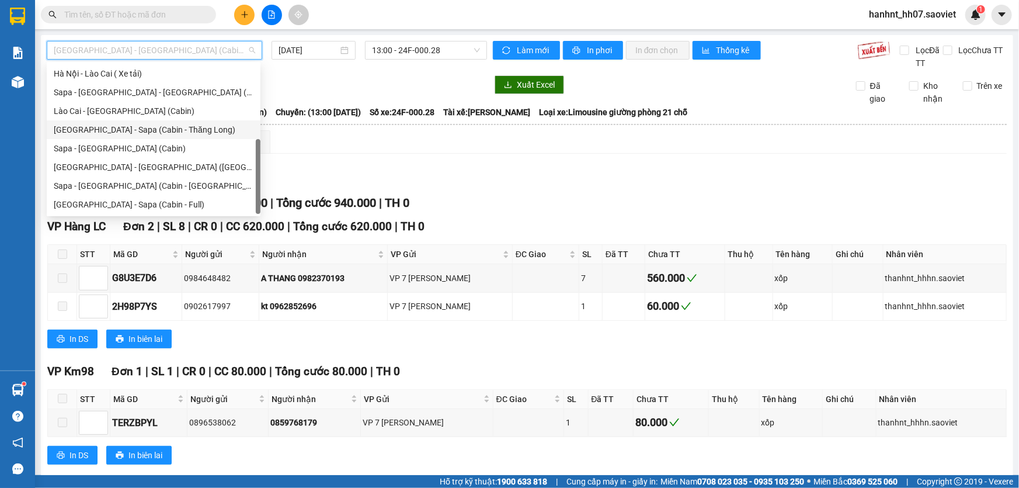
click at [169, 129] on div "[GEOGRAPHIC_DATA] - Sapa (Cabin - Thăng Long)" at bounding box center [154, 129] width 200 height 13
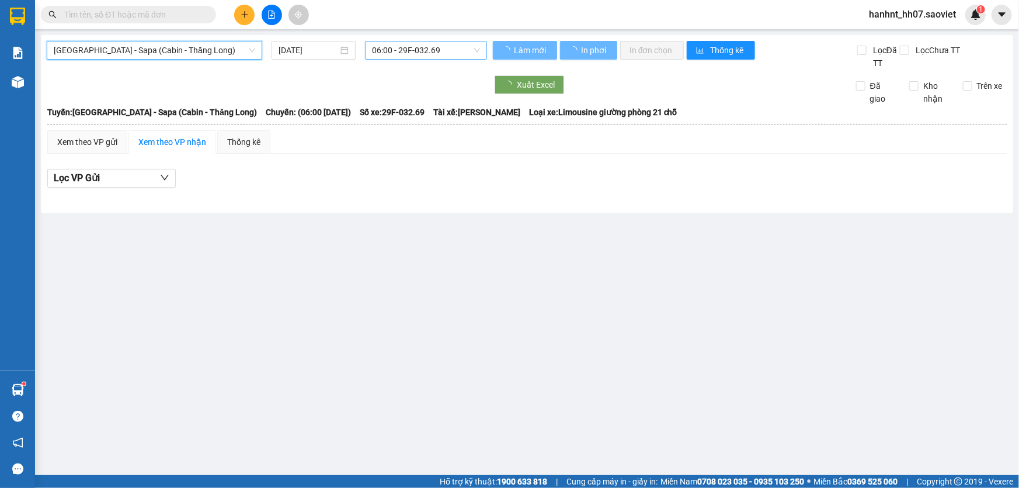
click at [395, 45] on span "06:00 - 29F-032.69" at bounding box center [426, 50] width 108 height 18
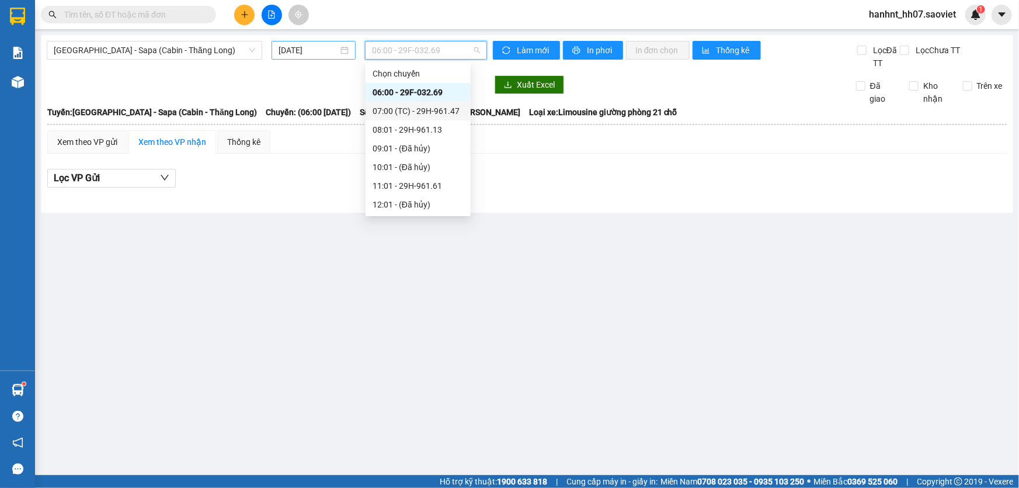
click at [316, 51] on input "13/09/2025" at bounding box center [309, 50] width 60 height 13
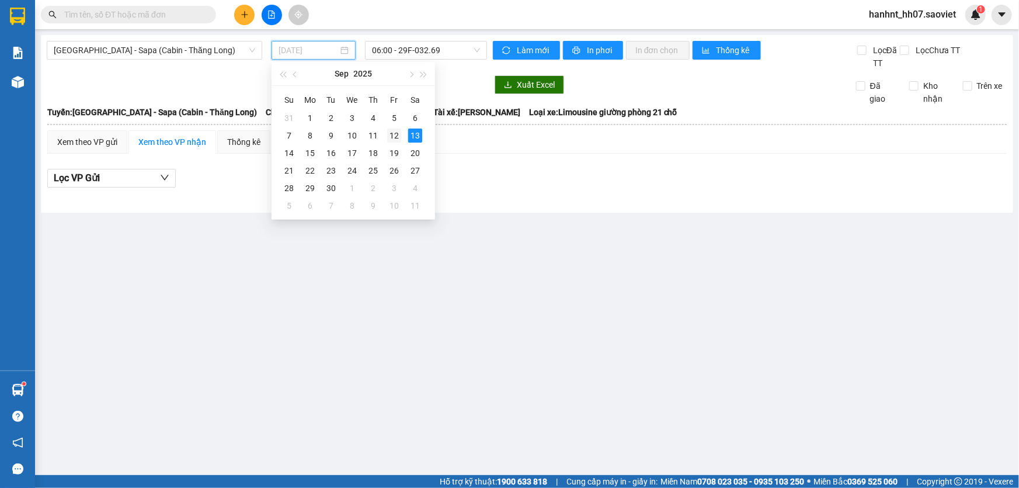
click at [391, 137] on div "12" at bounding box center [394, 135] width 14 height 14
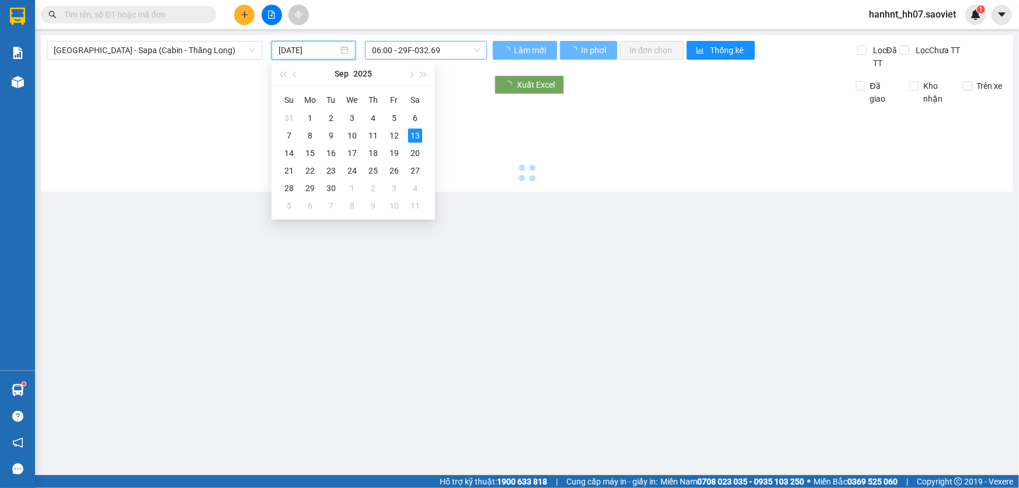
type input "[DATE]"
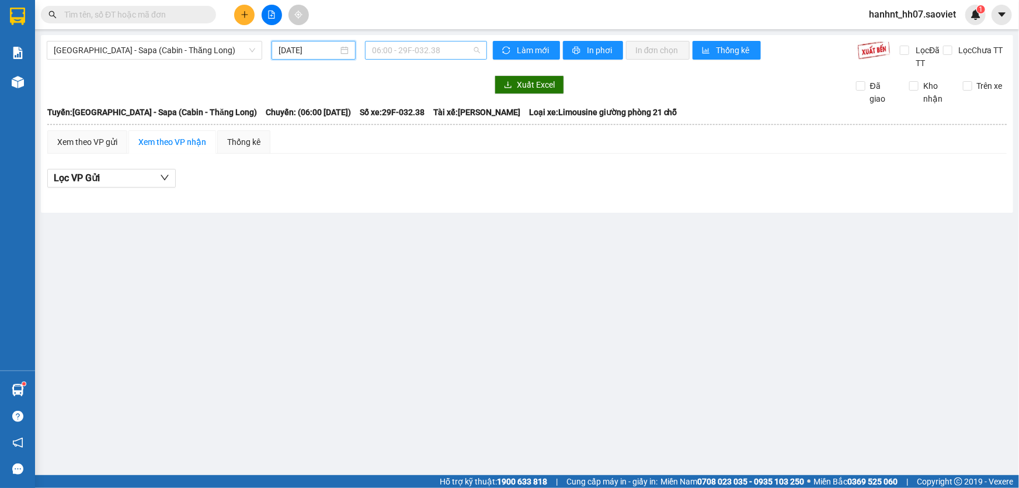
click at [426, 52] on span "06:00 - 29F-032.38" at bounding box center [426, 50] width 108 height 18
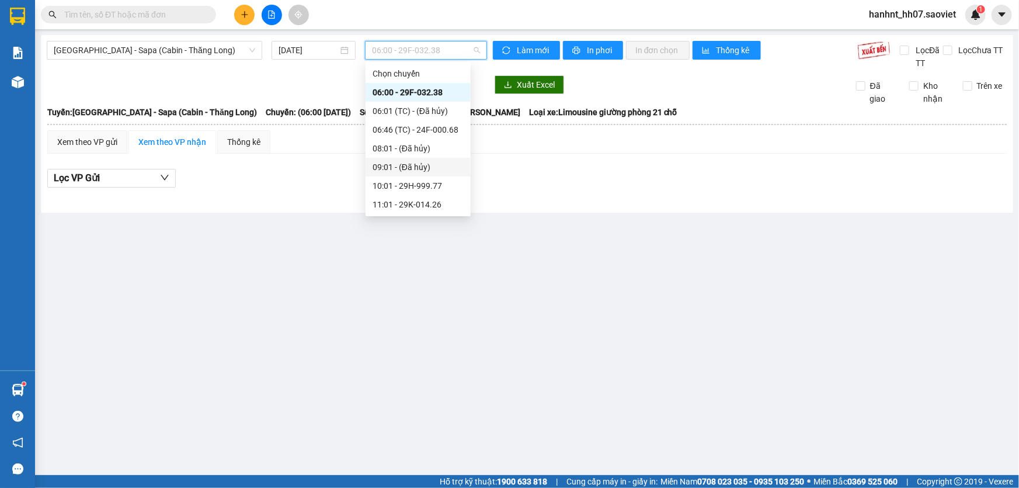
scroll to position [187, 0]
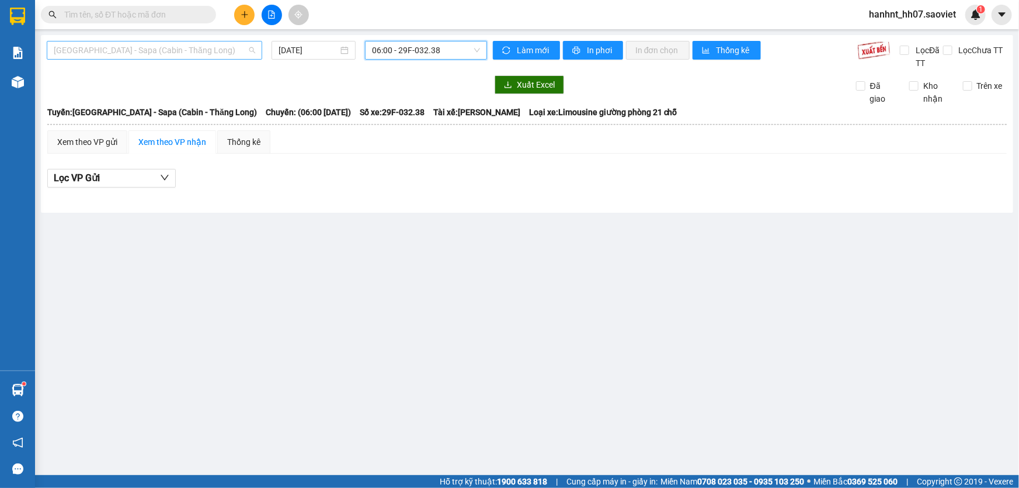
click at [211, 51] on span "[GEOGRAPHIC_DATA] - Sapa (Cabin - Thăng Long)" at bounding box center [154, 50] width 201 height 18
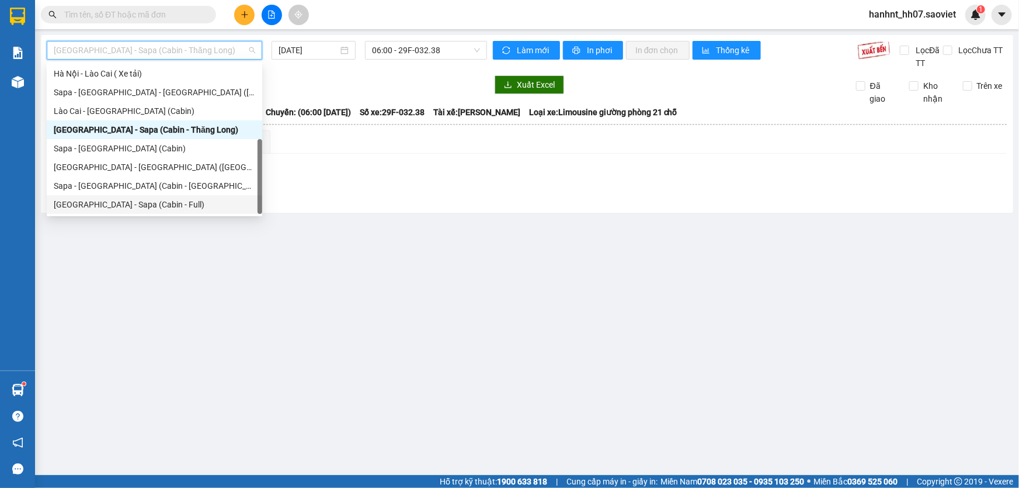
click at [164, 201] on div "[GEOGRAPHIC_DATA] - Sapa (Cabin - Full)" at bounding box center [154, 204] width 201 height 13
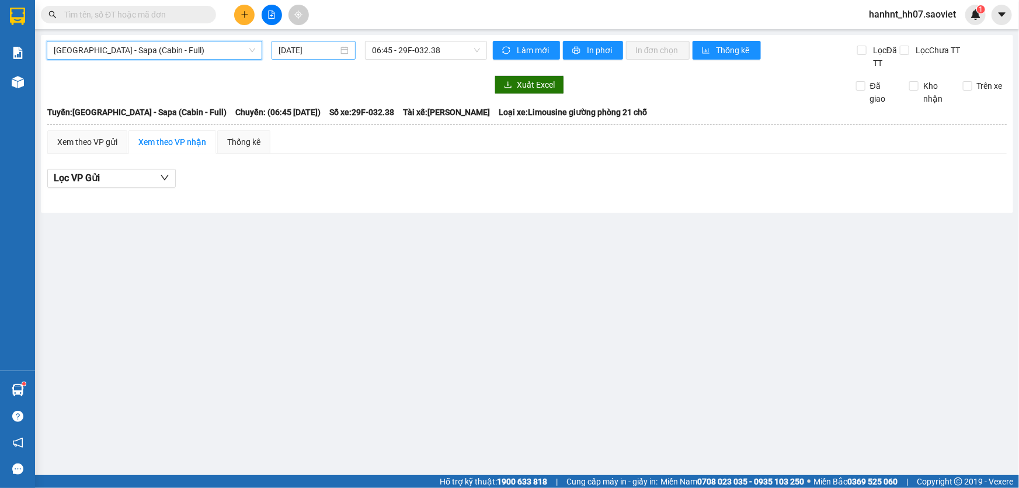
click at [315, 50] on input "13/09/2025" at bounding box center [309, 50] width 60 height 13
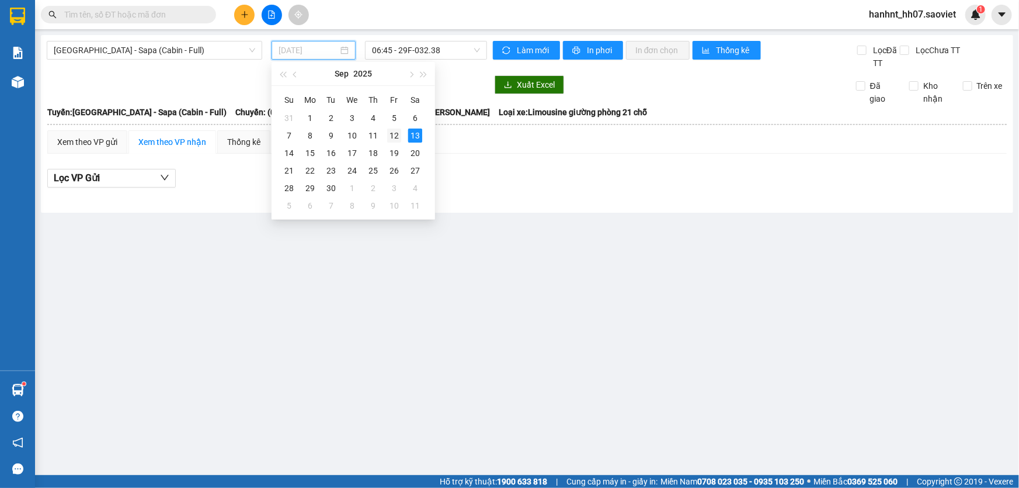
click at [395, 141] on div "12" at bounding box center [394, 135] width 14 height 14
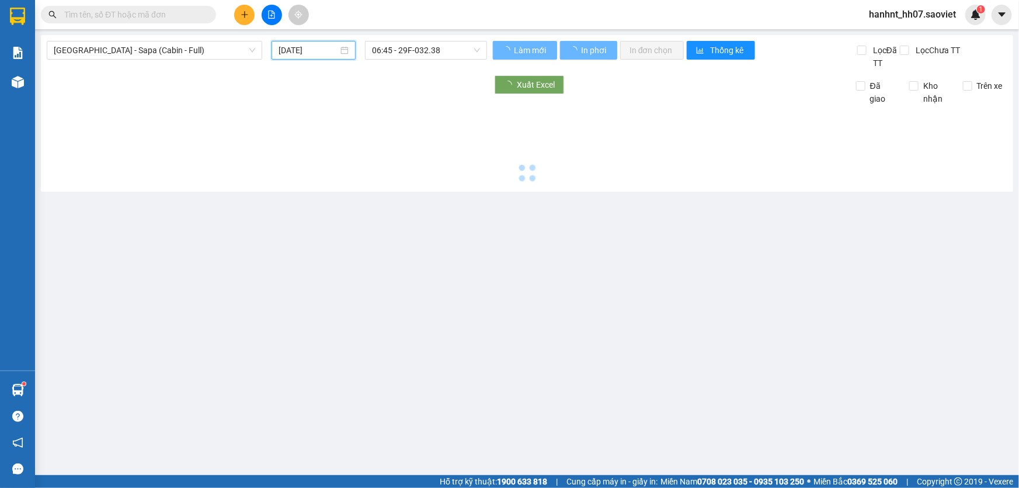
type input "[DATE]"
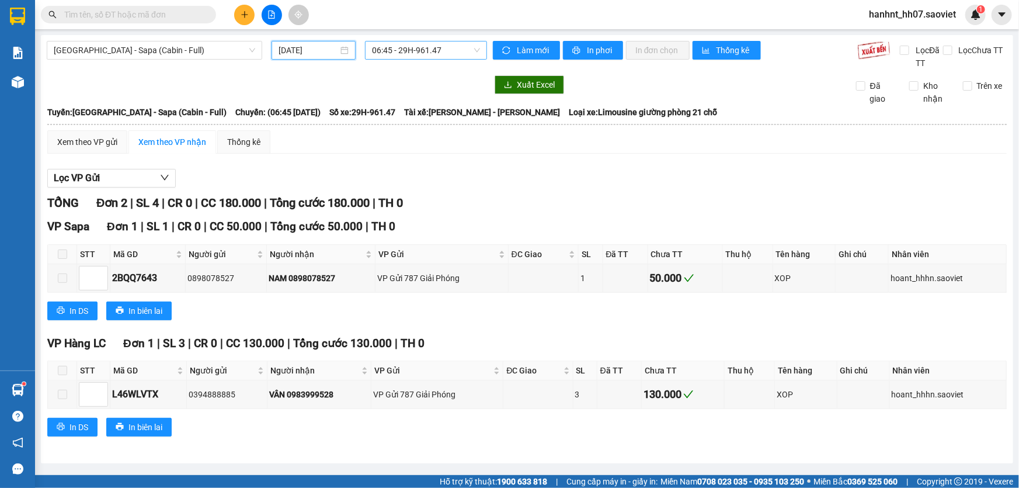
click at [415, 55] on span "06:45 - 29H-961.47" at bounding box center [426, 50] width 108 height 18
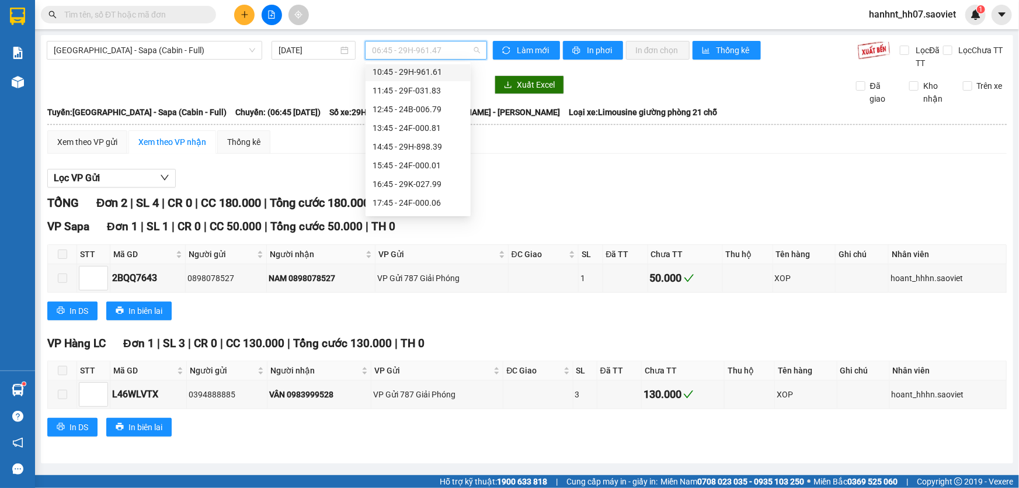
scroll to position [168, 0]
click at [245, 53] on span "[GEOGRAPHIC_DATA] - Sapa (Cabin - Full)" at bounding box center [154, 50] width 201 height 18
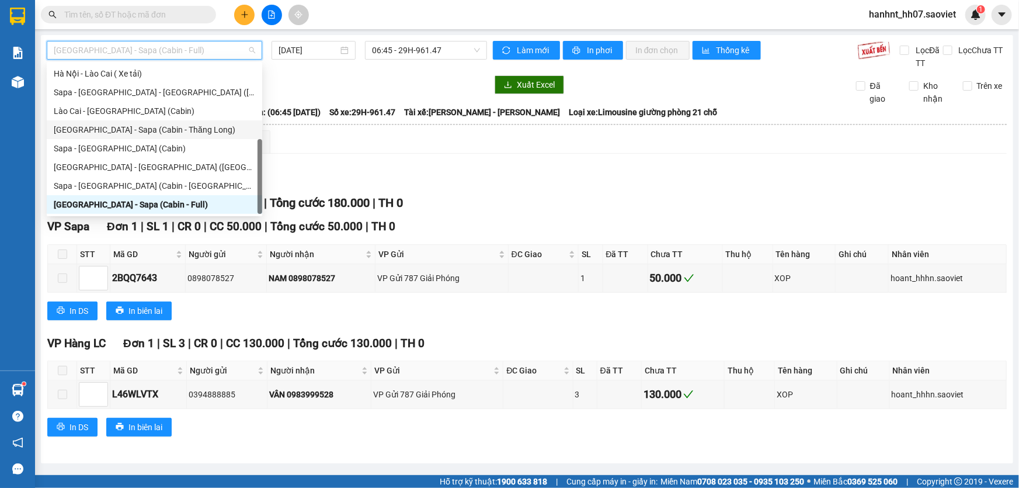
click at [175, 134] on div "[GEOGRAPHIC_DATA] - Sapa (Cabin - Thăng Long)" at bounding box center [154, 129] width 201 height 13
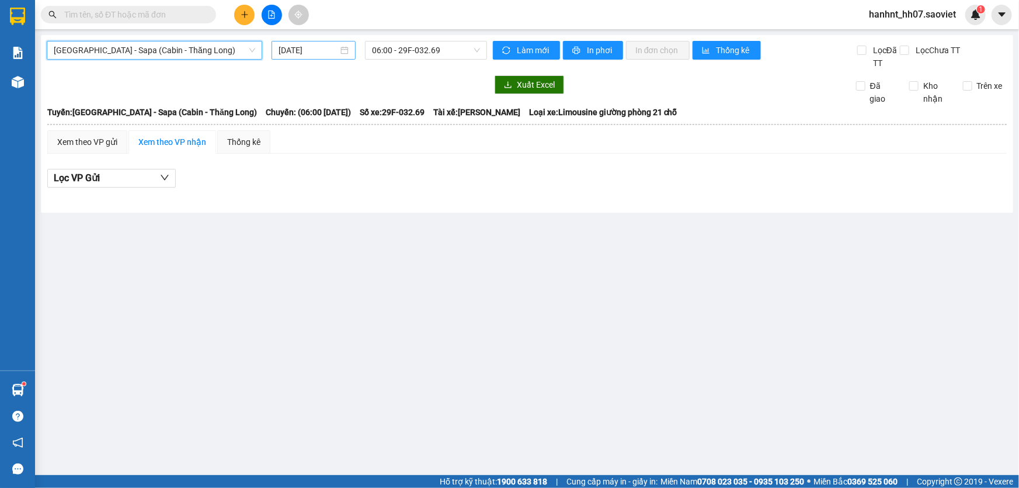
click at [312, 50] on input "13/09/2025" at bounding box center [309, 50] width 60 height 13
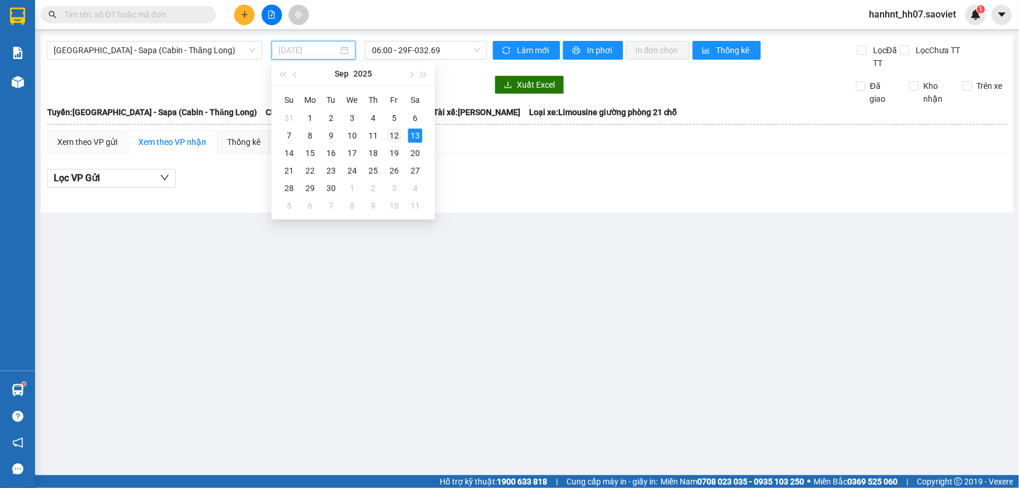
click at [392, 139] on div "12" at bounding box center [394, 135] width 14 height 14
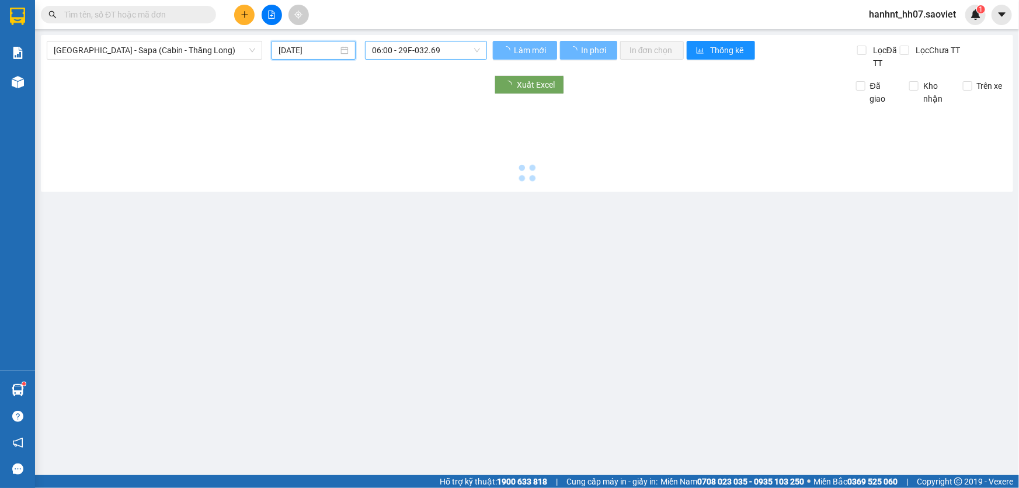
type input "[DATE]"
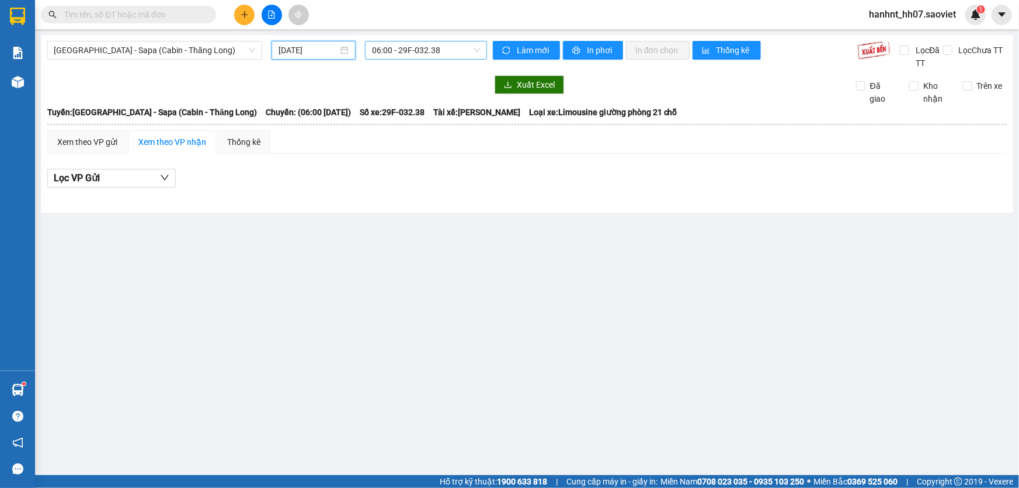
click at [413, 53] on span "06:00 - 29F-032.38" at bounding box center [426, 50] width 108 height 18
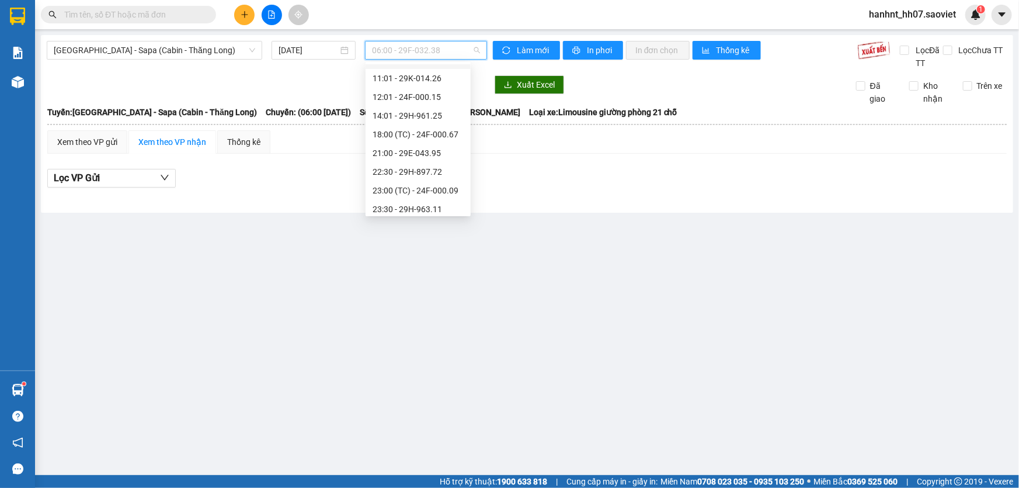
scroll to position [187, 0]
click at [453, 166] on div "23:57 (TC) - 29K-026.52" at bounding box center [418, 167] width 91 height 13
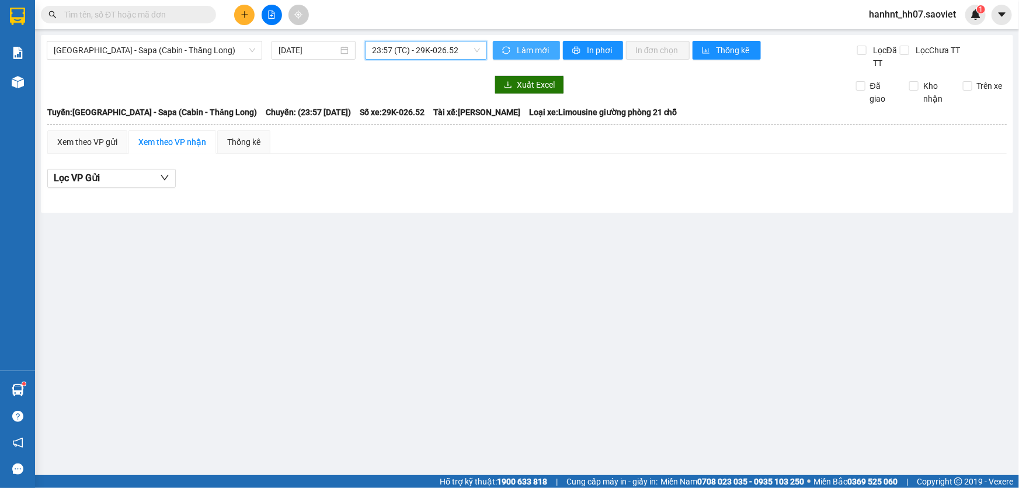
click at [537, 51] on span "Làm mới" at bounding box center [534, 50] width 34 height 13
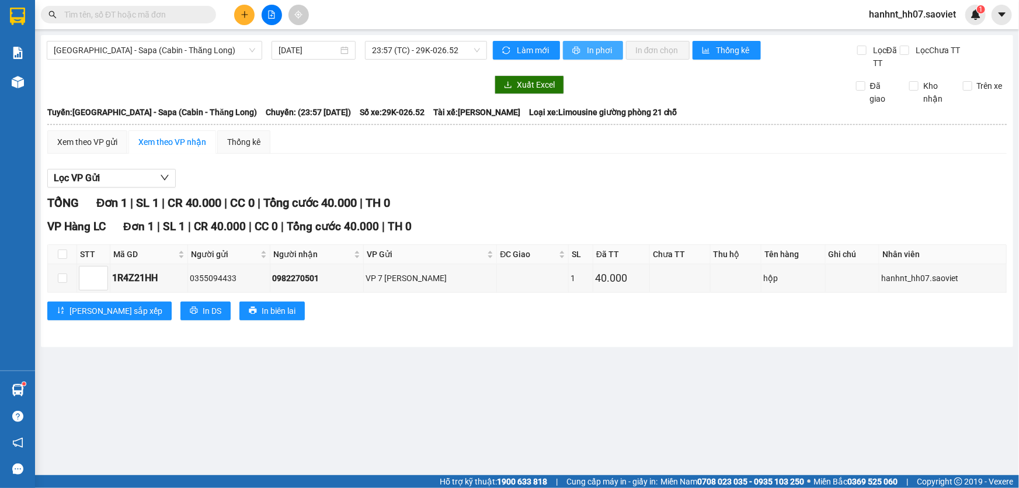
click at [591, 53] on span "In phơi" at bounding box center [600, 50] width 27 height 13
click at [378, 46] on span "23:57 (TC) - 29K-026.52" at bounding box center [426, 50] width 108 height 18
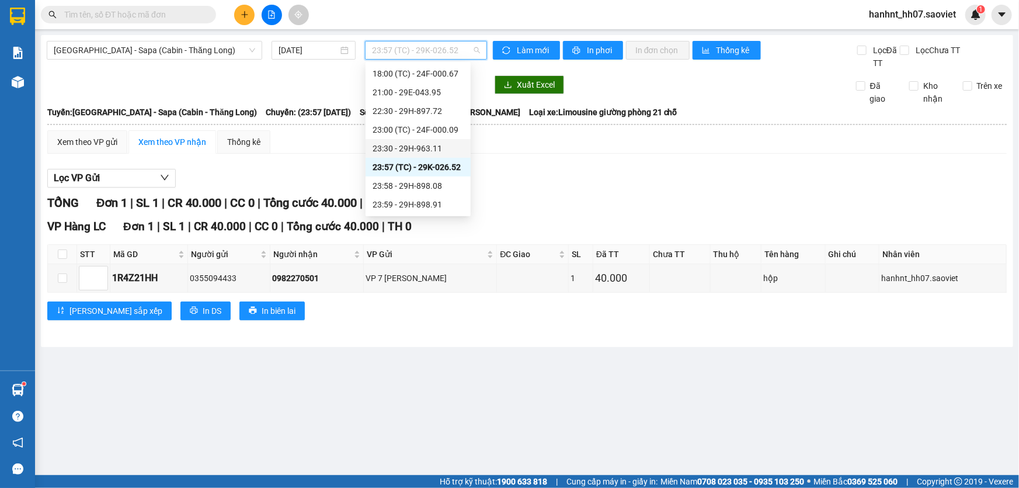
click at [558, 165] on div "Lọc VP Gửi TỔNG Đơn 1 | SL 1 | CR 40.000 | CC 0 | Tổng cước 40.000 | TH 0 VP H…" at bounding box center [526, 249] width 959 height 172
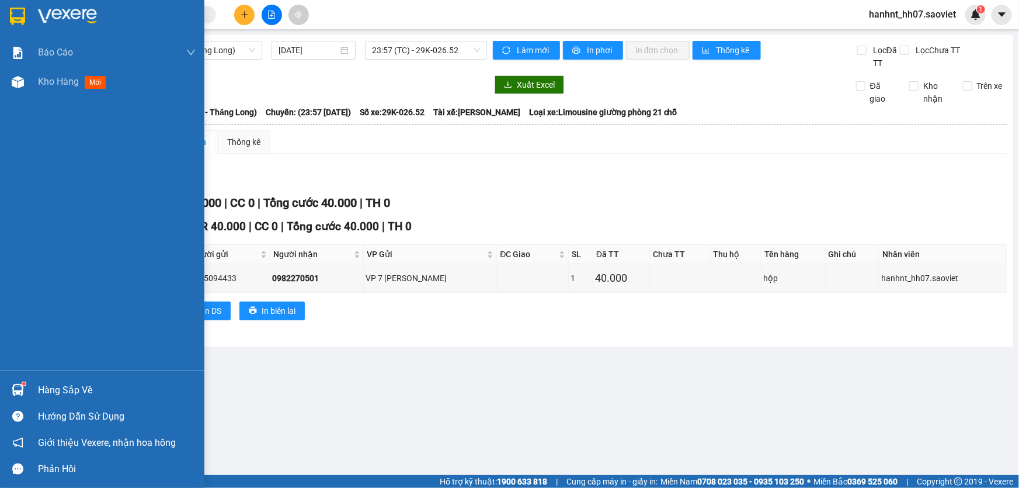
click at [43, 395] on div "Hàng sắp về" at bounding box center [117, 390] width 158 height 18
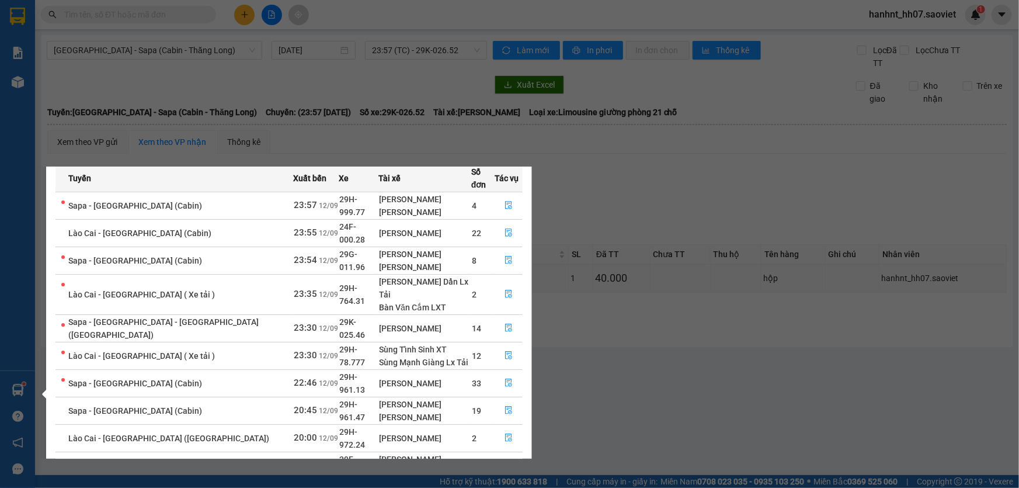
scroll to position [60, 0]
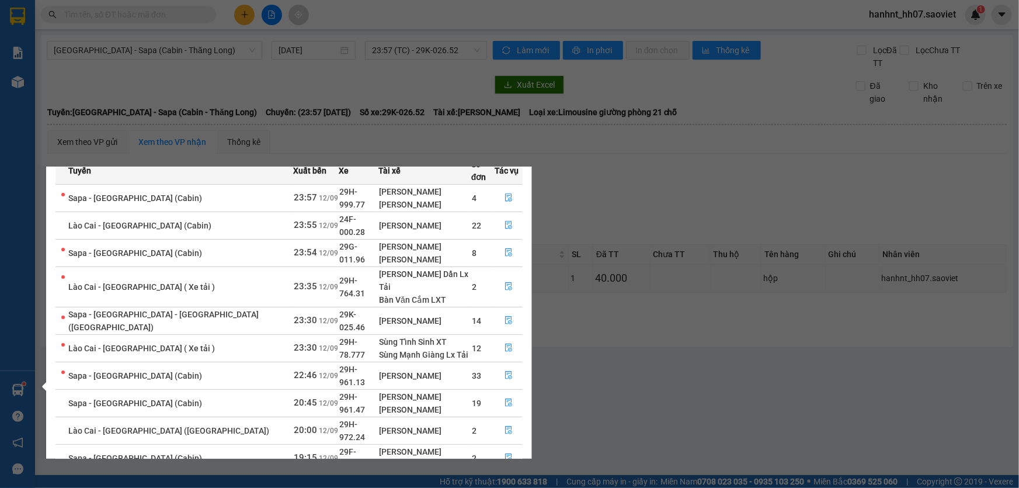
click at [503, 479] on link "2" at bounding box center [501, 485] width 13 height 13
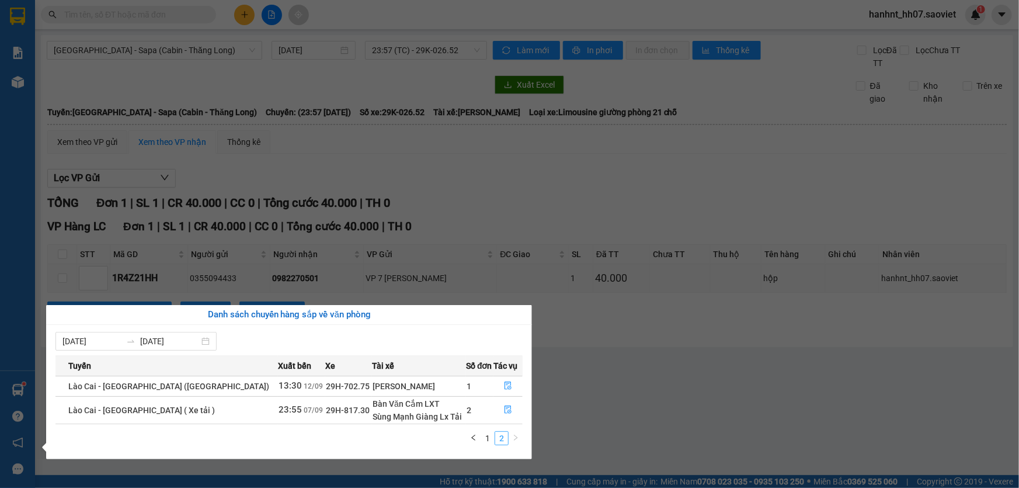
scroll to position [0, 0]
click at [490, 433] on link "1" at bounding box center [487, 437] width 13 height 13
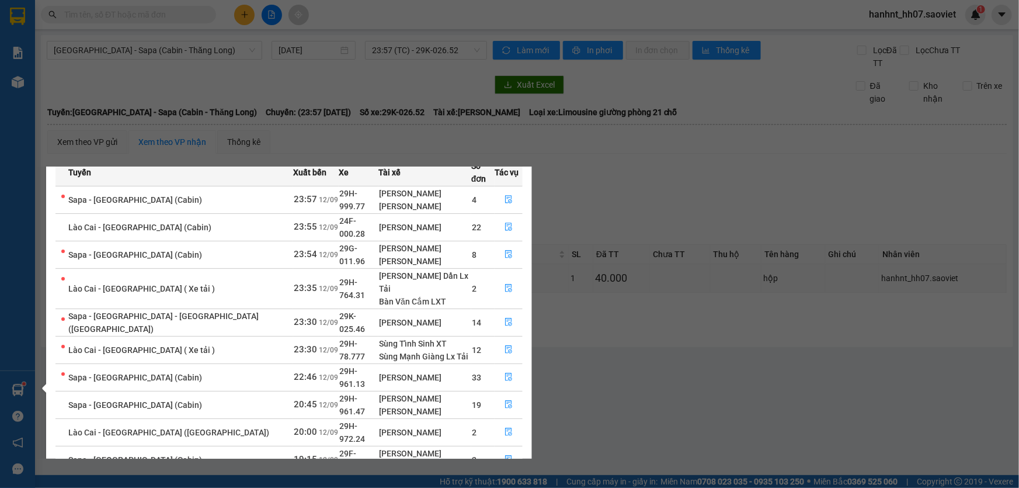
scroll to position [60, 0]
click at [507, 453] on icon "file-done" at bounding box center [508, 457] width 8 height 8
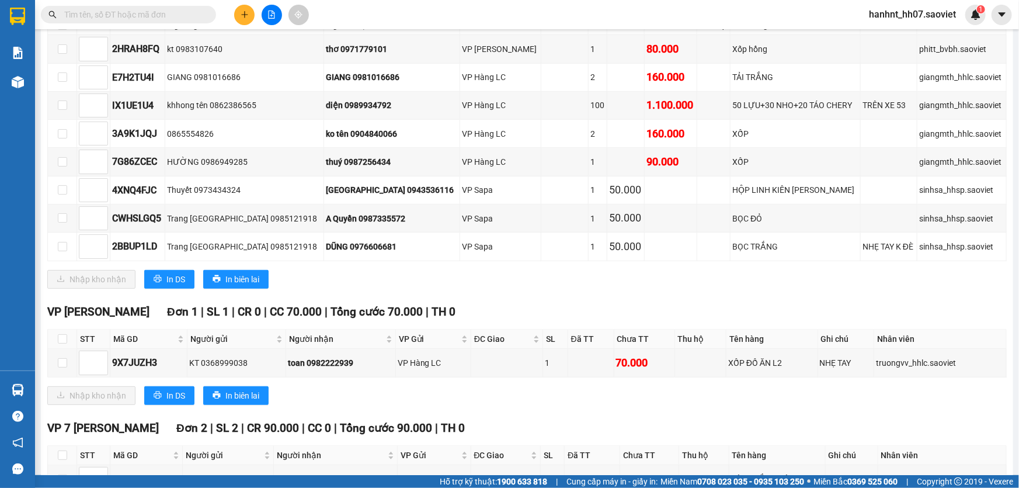
scroll to position [212, 0]
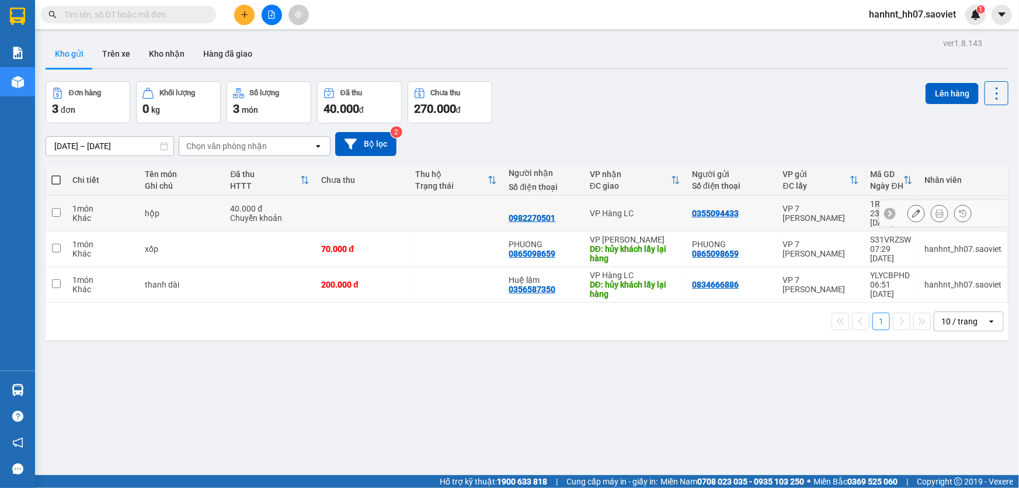
click at [471, 211] on td at bounding box center [456, 214] width 94 height 36
checkbox input "true"
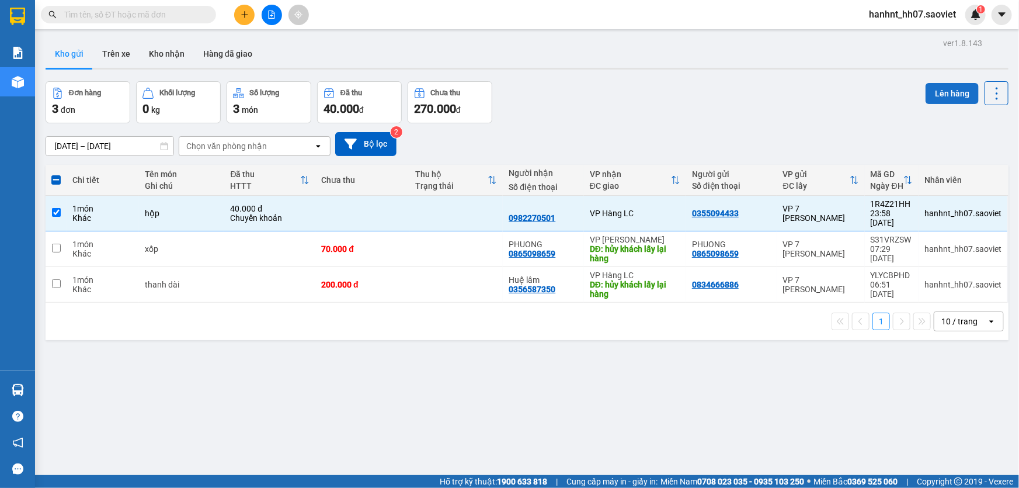
click at [932, 93] on button "Lên hàng" at bounding box center [951, 93] width 53 height 21
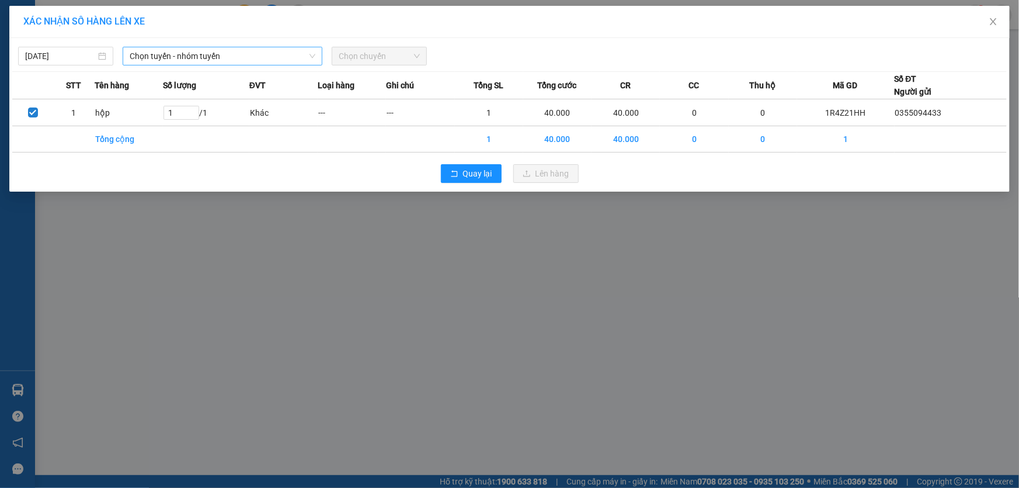
click at [243, 58] on span "Chọn tuyến - nhóm tuyến" at bounding box center [223, 56] width 186 height 18
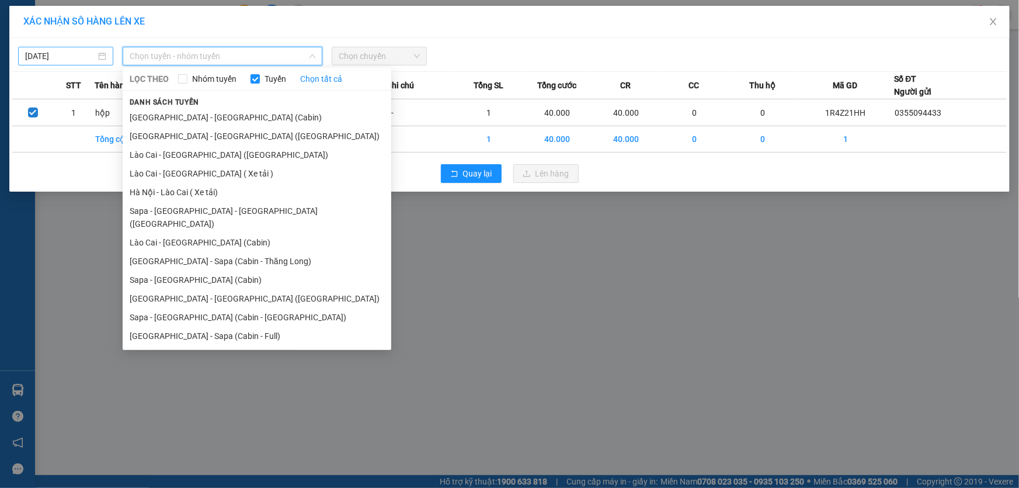
click at [69, 54] on body "Kết quả tìm kiếm ( 0 ) Bộ lọc No Data hanhnt_hh07.saoviet 1 Báo cáo 1B. Chi tiế…" at bounding box center [509, 244] width 1019 height 488
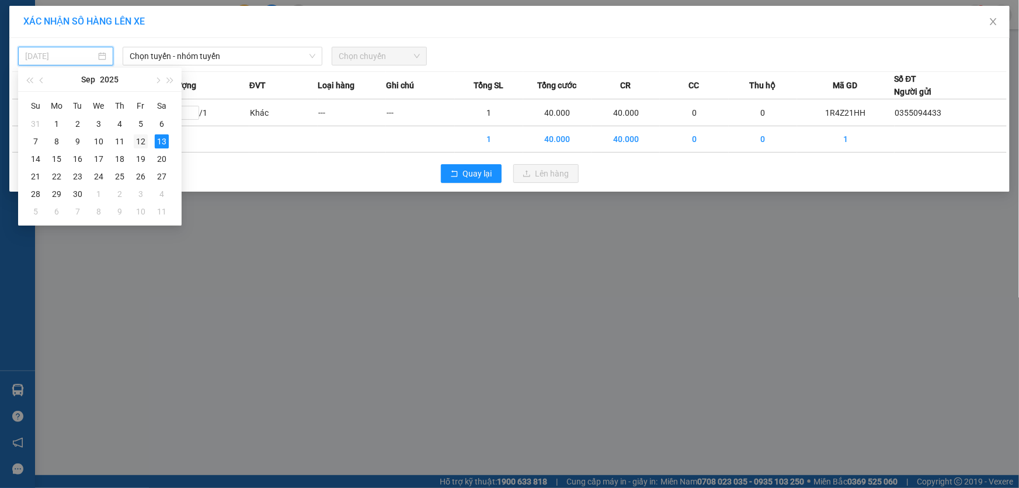
click at [140, 139] on div "12" at bounding box center [141, 141] width 14 height 14
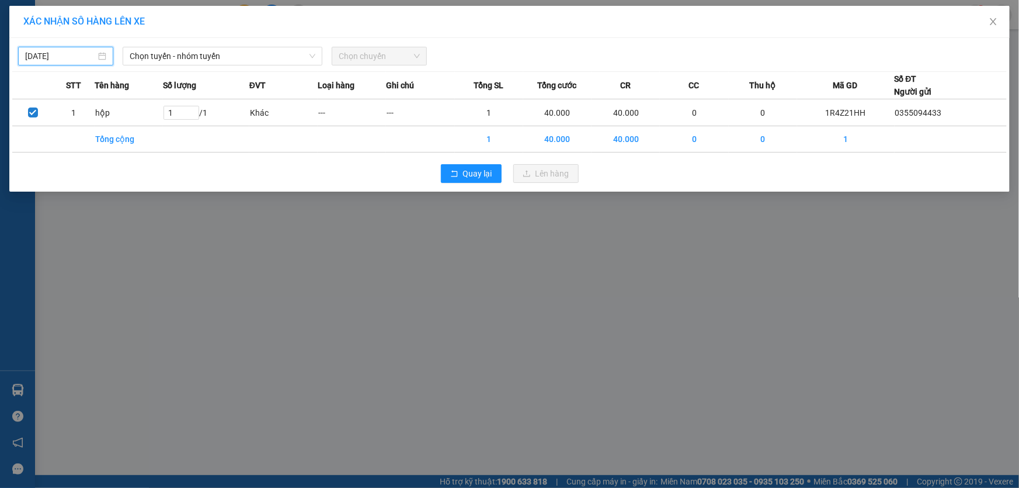
type input "[DATE]"
click at [236, 59] on span "Chọn tuyến - nhóm tuyến" at bounding box center [223, 56] width 186 height 18
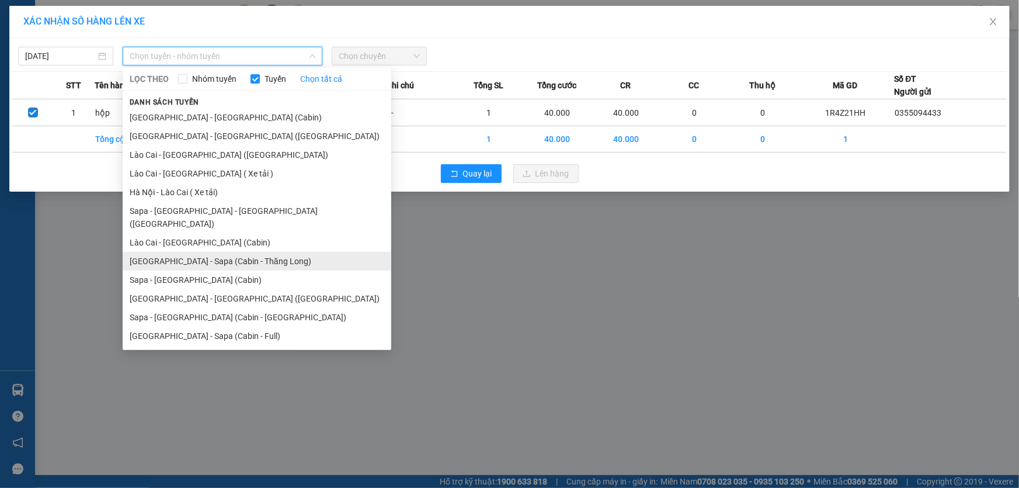
click at [259, 252] on li "[GEOGRAPHIC_DATA] - Sapa (Cabin - Thăng Long)" at bounding box center [257, 261] width 269 height 19
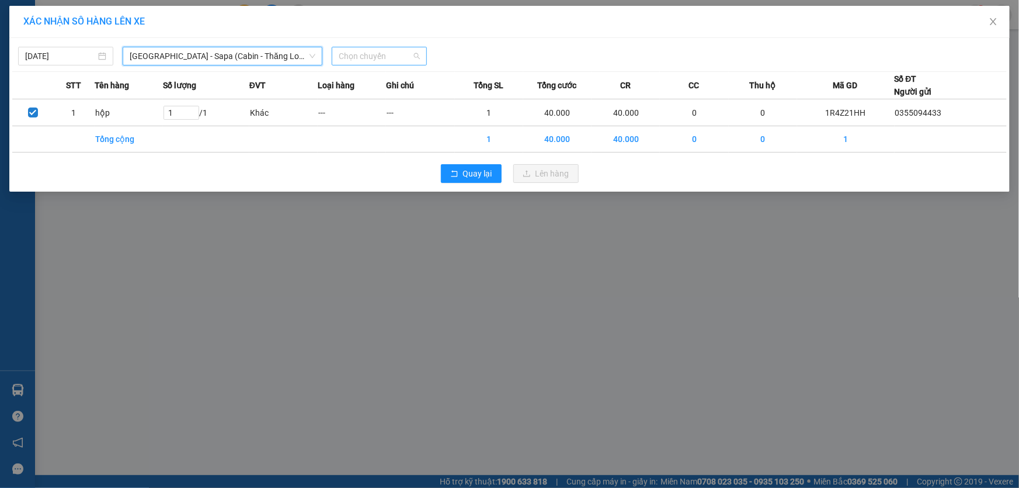
click at [374, 59] on span "Chọn chuyến" at bounding box center [379, 56] width 81 height 18
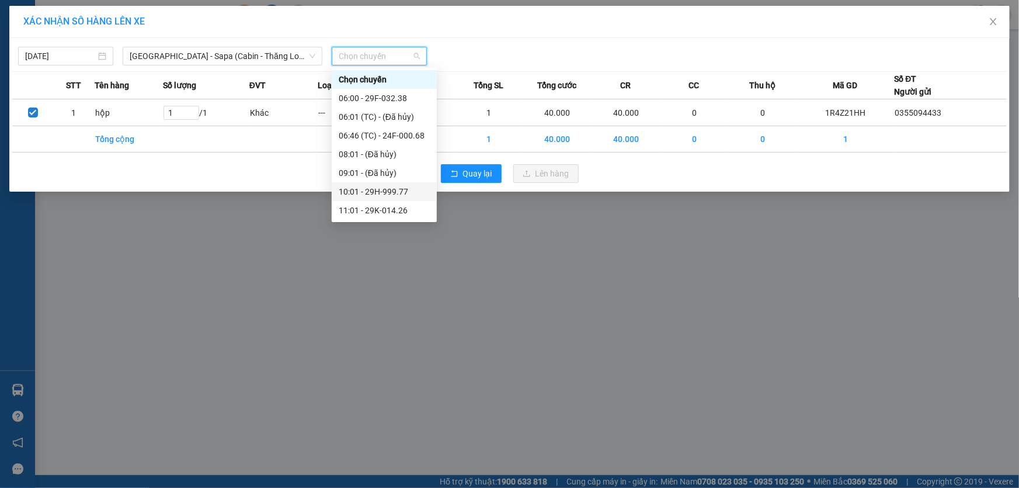
scroll to position [187, 0]
click at [415, 174] on div "23:57 (TC) - 29K-026.52" at bounding box center [384, 172] width 91 height 13
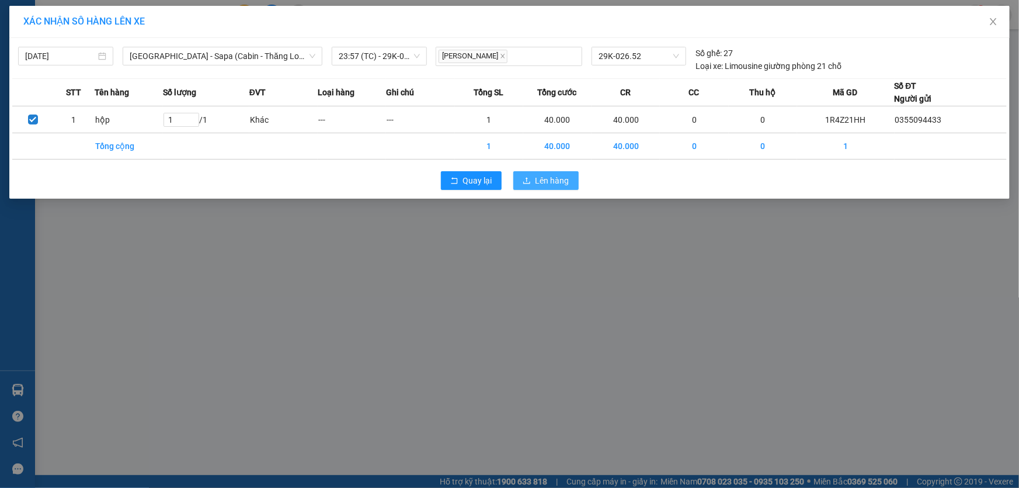
click at [523, 182] on icon "upload" at bounding box center [527, 180] width 8 height 8
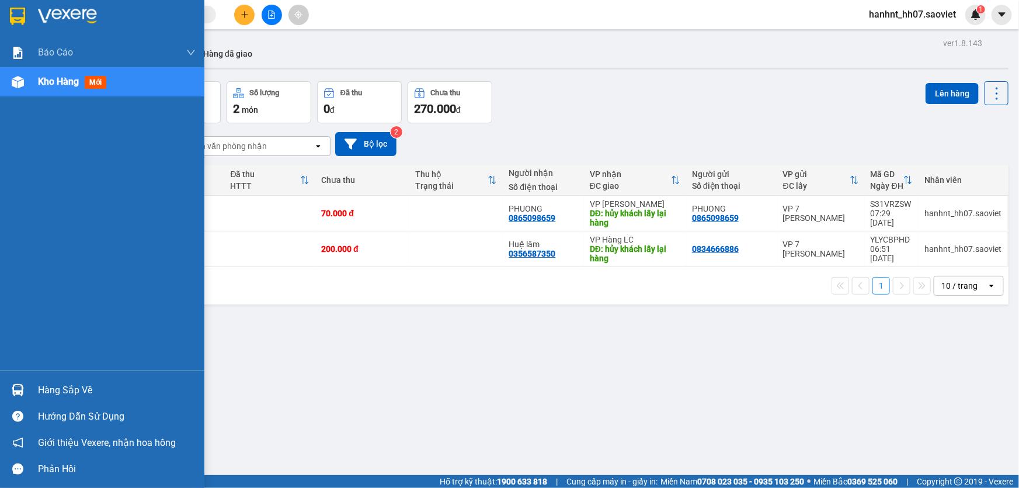
click at [42, 392] on div "Hàng sắp về" at bounding box center [117, 390] width 158 height 18
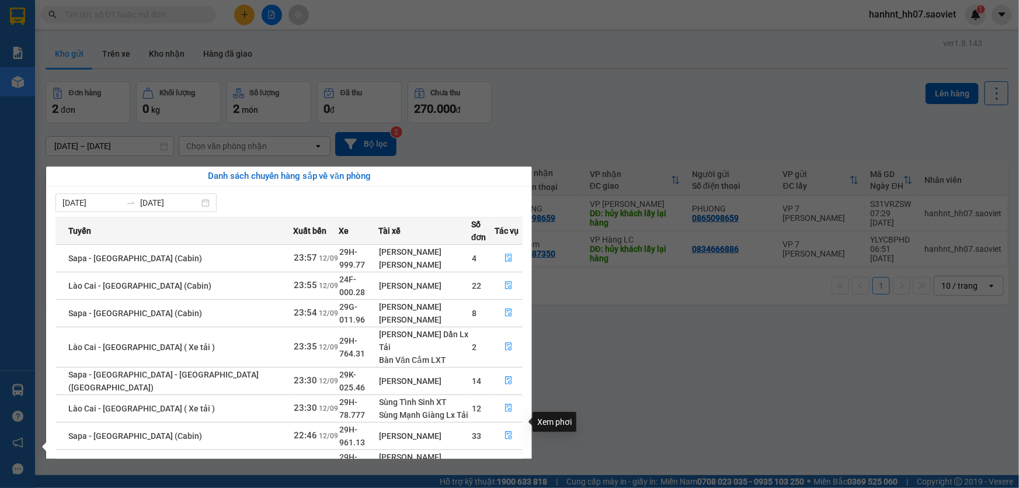
click at [504, 458] on icon "file-done" at bounding box center [508, 462] width 8 height 8
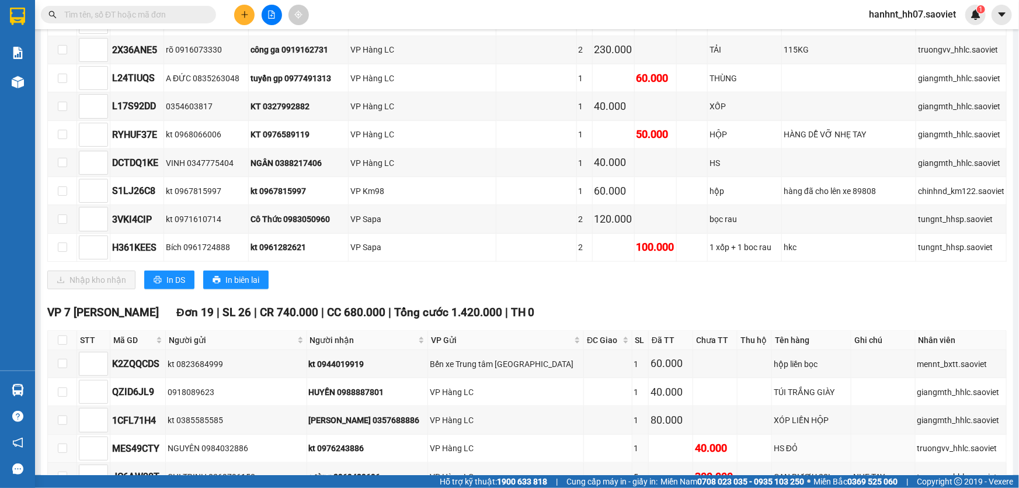
scroll to position [636, 0]
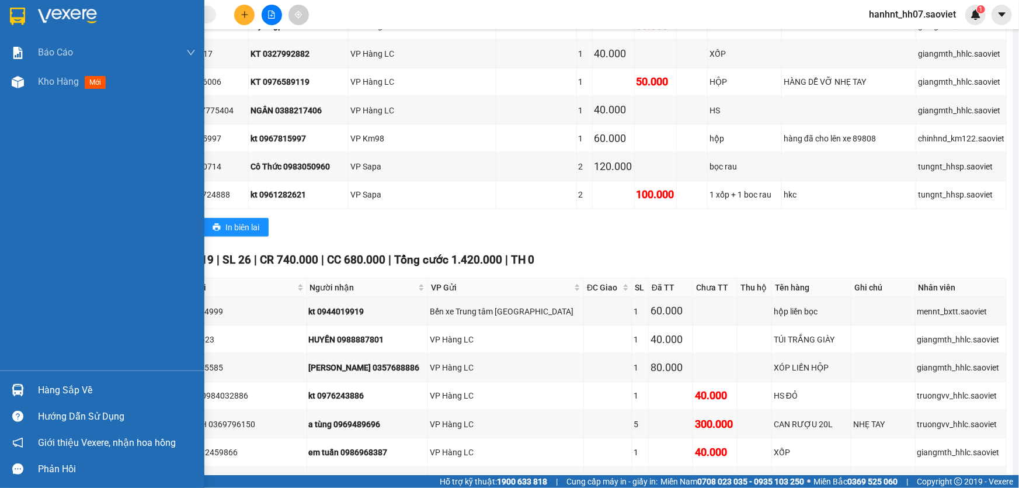
click at [88, 388] on div "Hàng sắp về" at bounding box center [117, 390] width 158 height 18
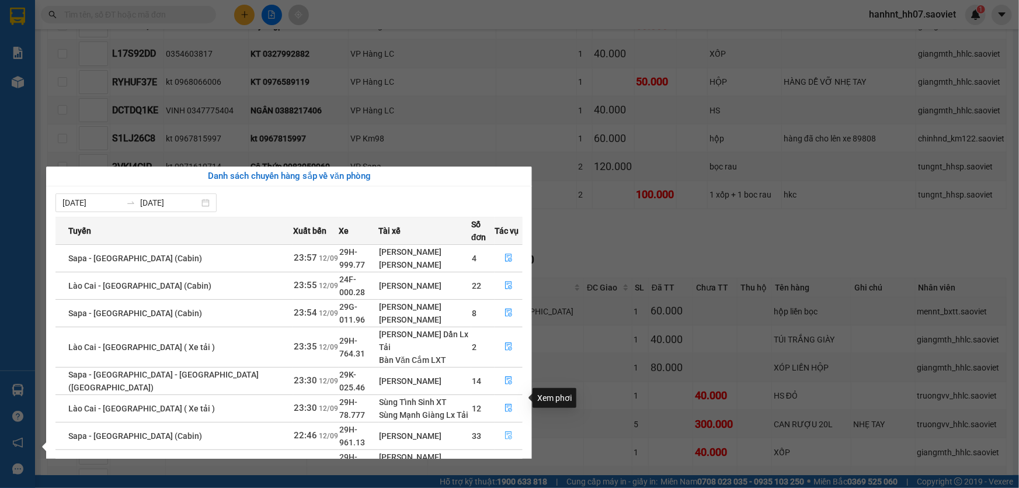
click at [504, 431] on icon "file-done" at bounding box center [508, 435] width 8 height 8
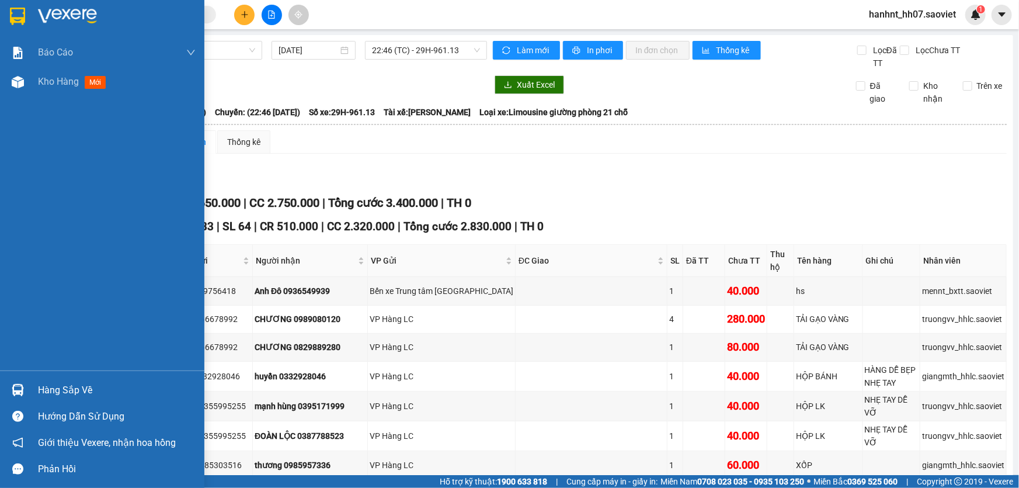
click at [61, 384] on div "Hàng sắp về" at bounding box center [117, 390] width 158 height 18
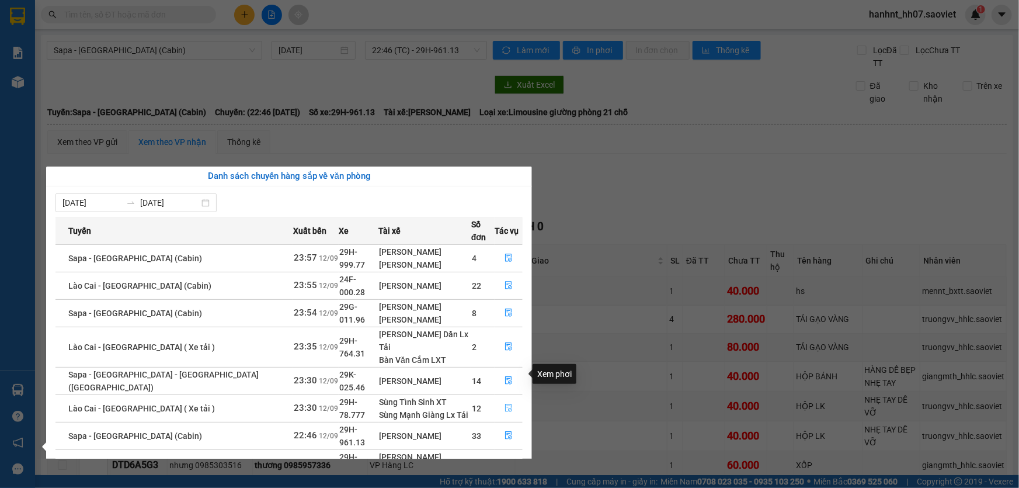
click at [499, 399] on button "button" at bounding box center [508, 408] width 27 height 19
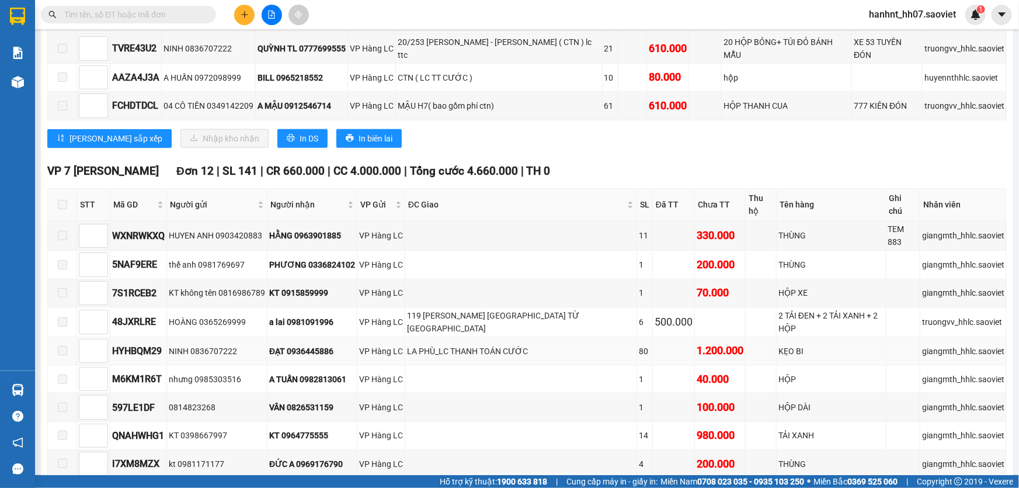
scroll to position [525, 0]
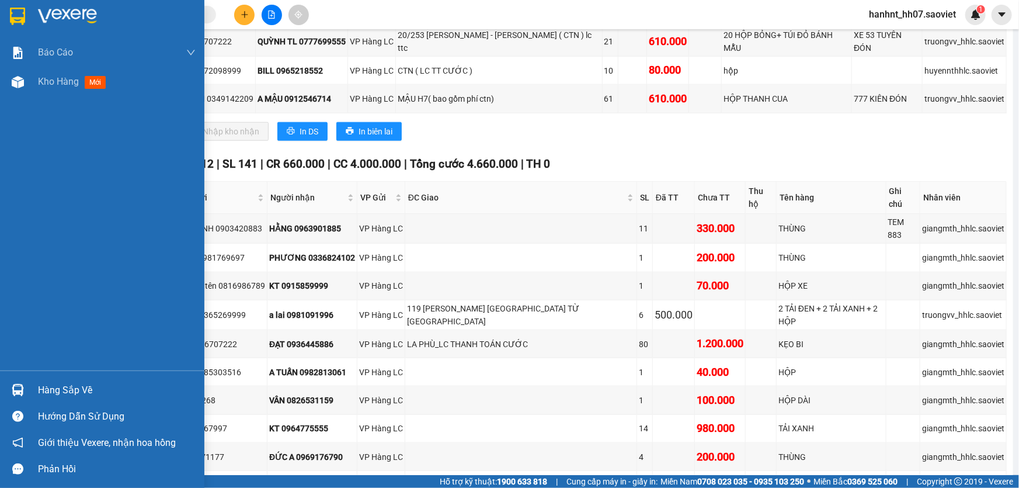
click at [68, 386] on div "Hàng sắp về" at bounding box center [117, 390] width 158 height 18
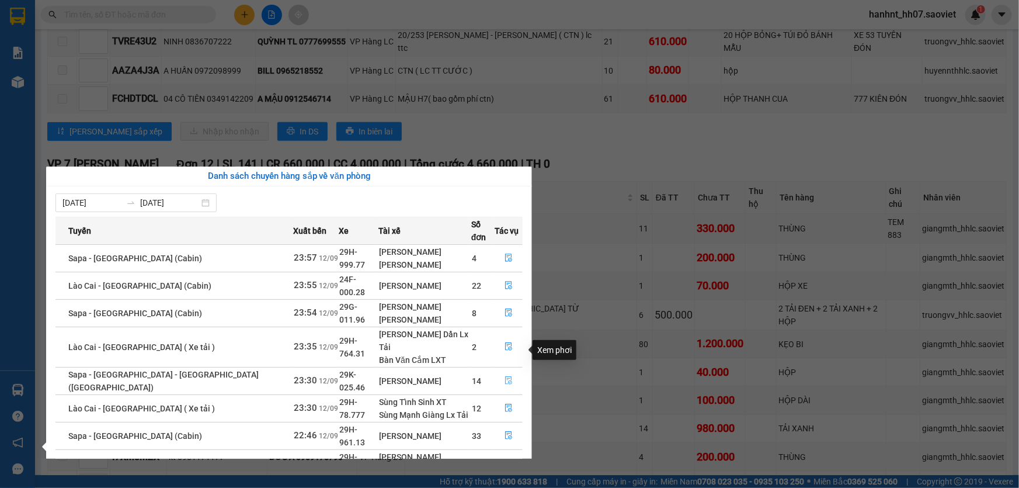
click at [509, 376] on icon "file-done" at bounding box center [508, 380] width 8 height 8
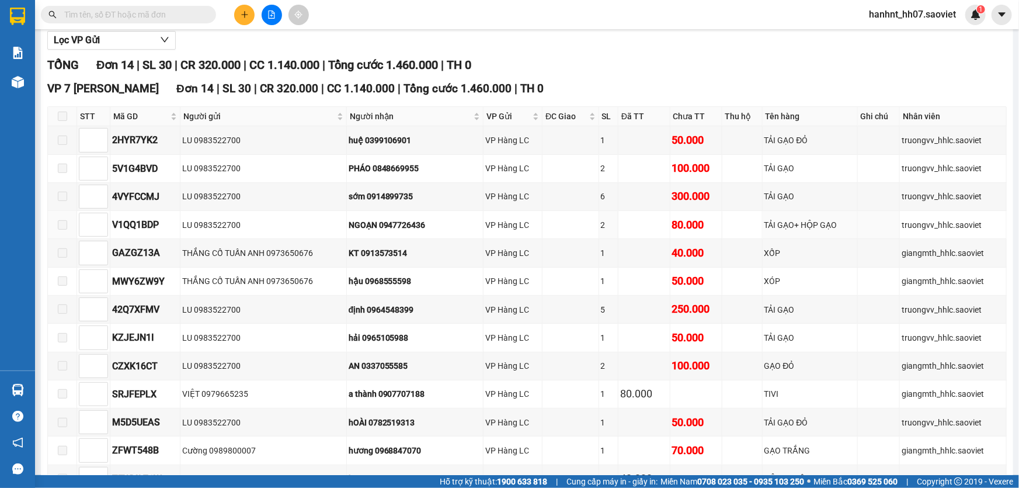
scroll to position [159, 0]
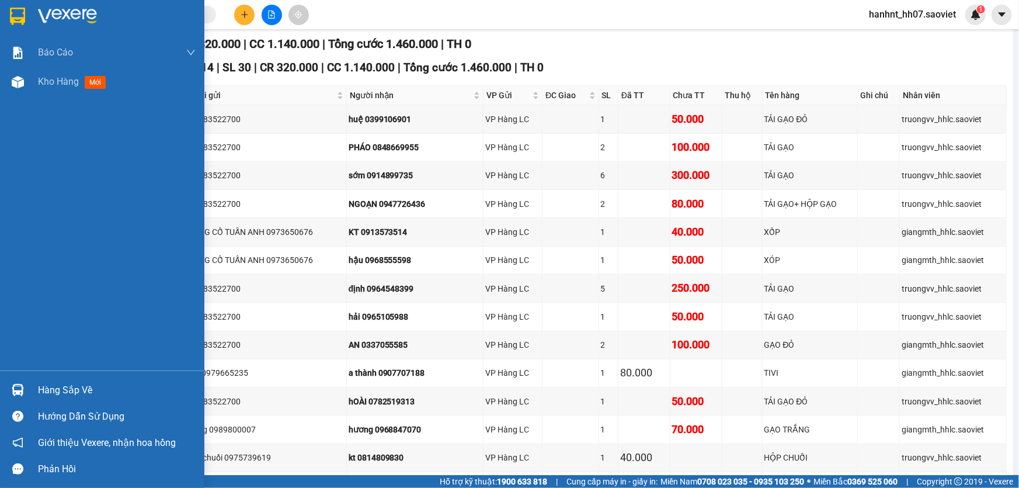
click at [59, 383] on div "Hàng sắp về" at bounding box center [117, 390] width 158 height 18
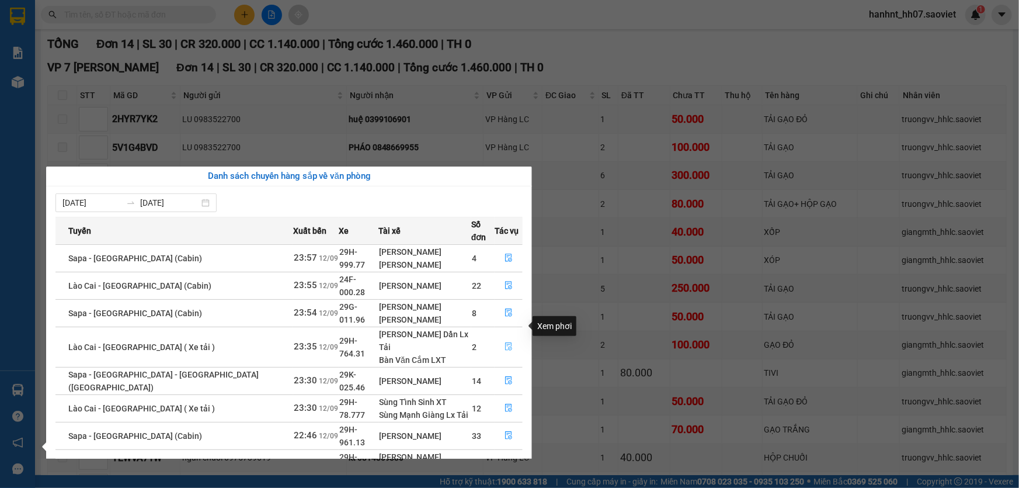
click at [504, 342] on icon "file-done" at bounding box center [508, 346] width 8 height 8
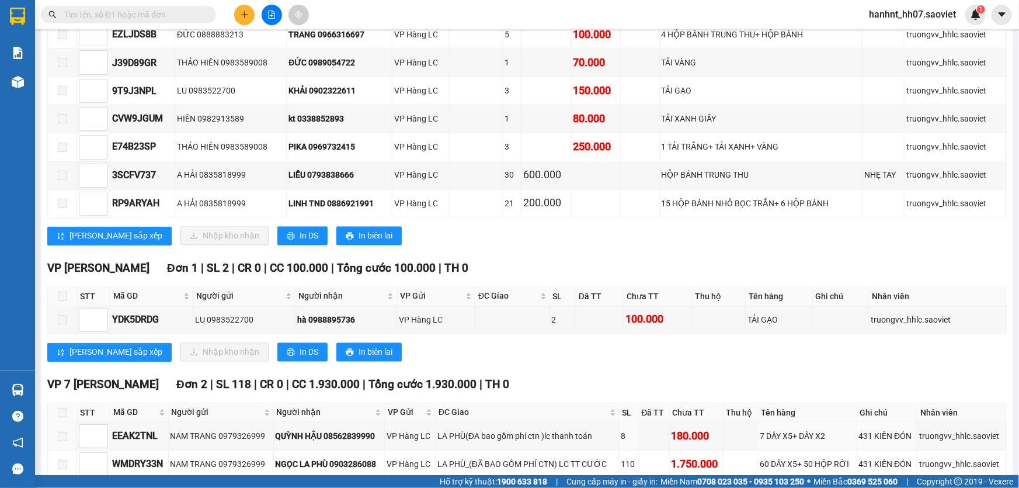
scroll to position [920, 0]
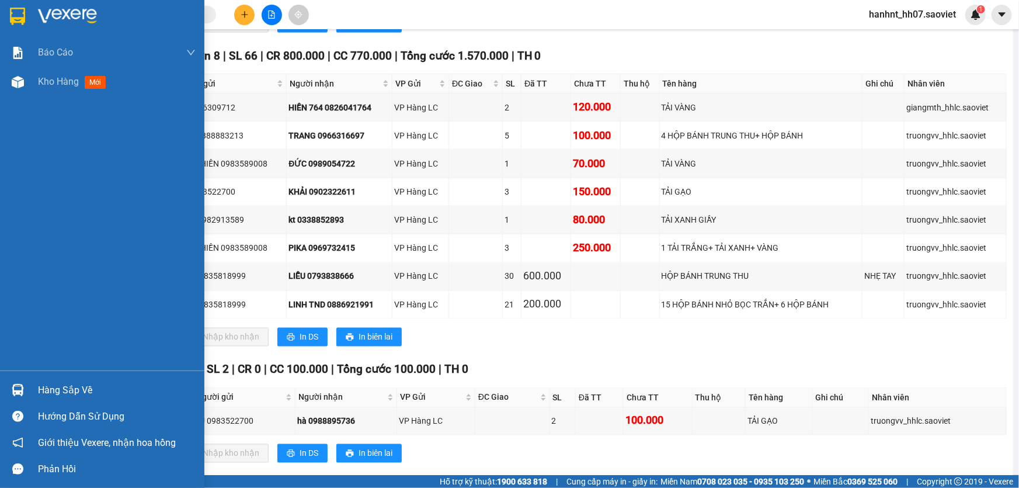
click at [53, 391] on div "Hàng sắp về" at bounding box center [117, 390] width 158 height 18
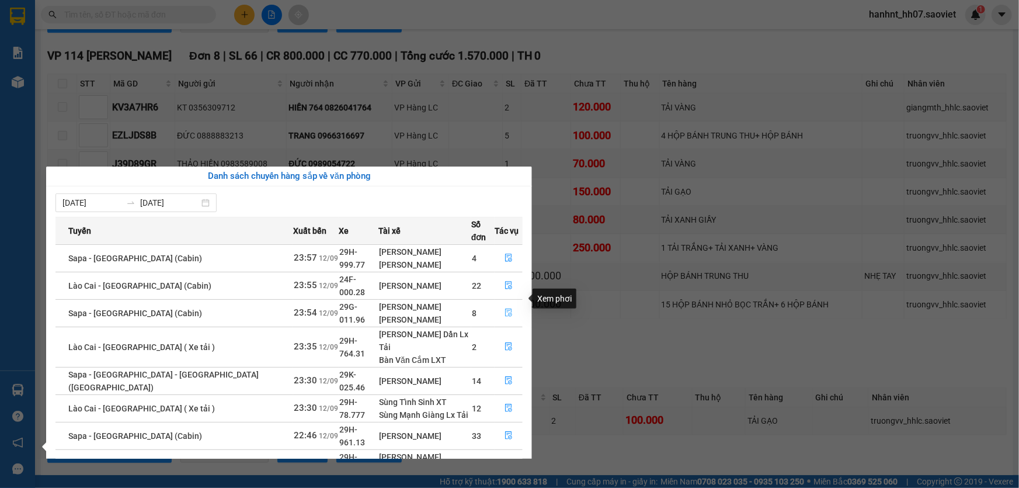
click at [506, 308] on icon "file-done" at bounding box center [508, 312] width 8 height 8
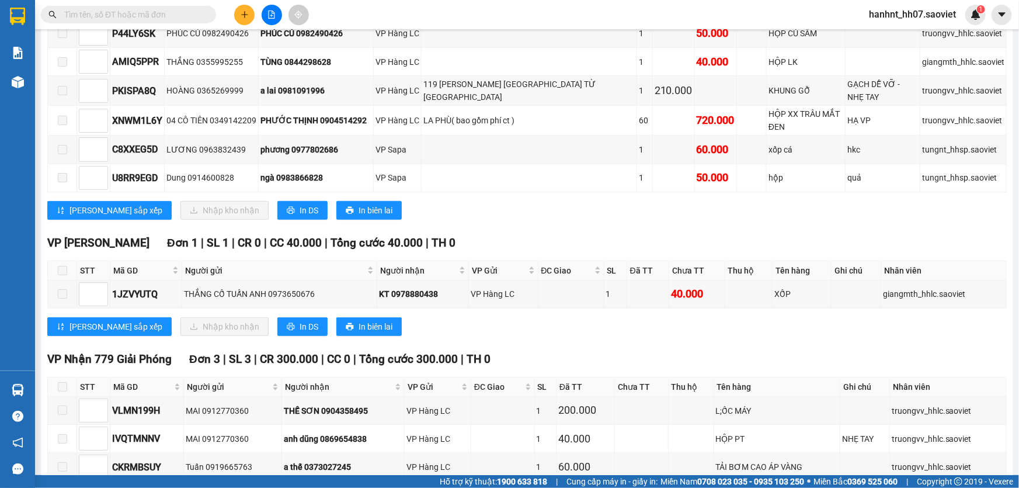
scroll to position [318, 0]
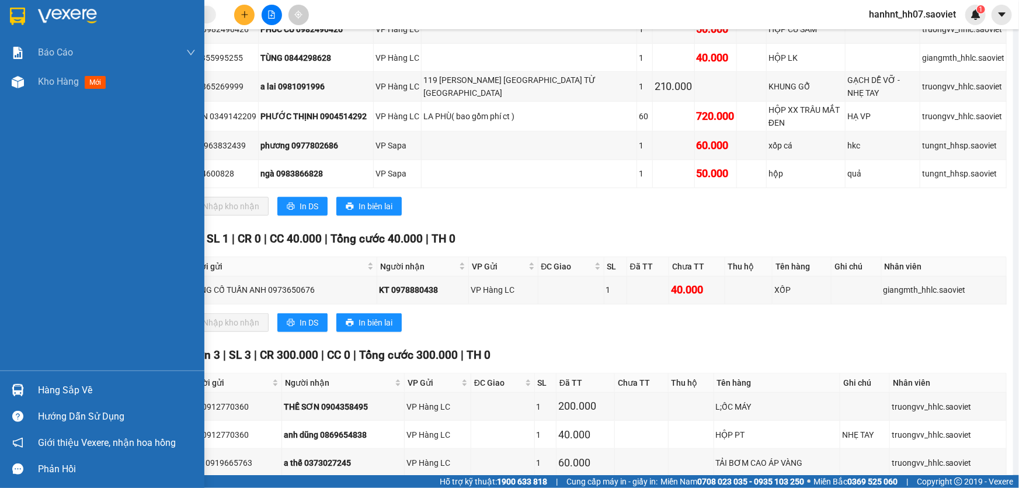
click at [42, 385] on div "Hàng sắp về" at bounding box center [117, 390] width 158 height 18
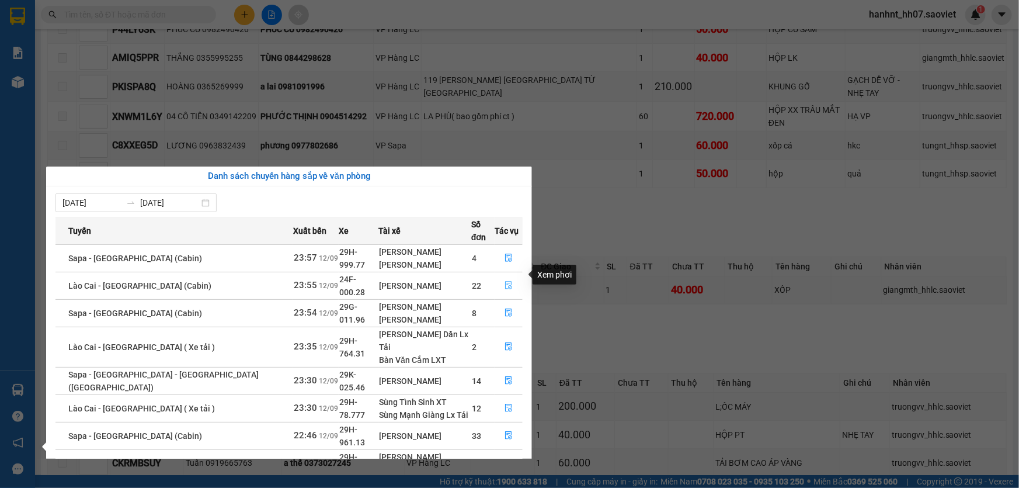
click at [504, 281] on icon "file-done" at bounding box center [508, 285] width 8 height 8
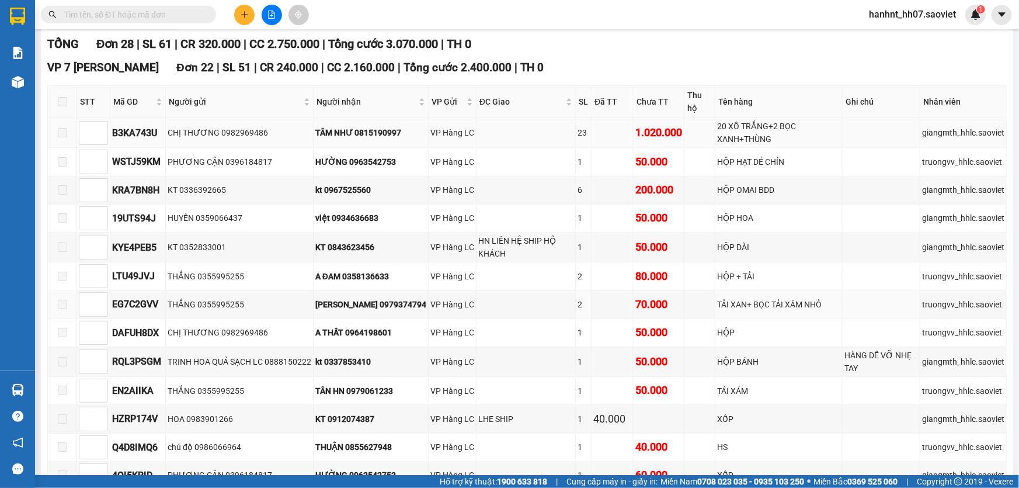
scroll to position [53, 0]
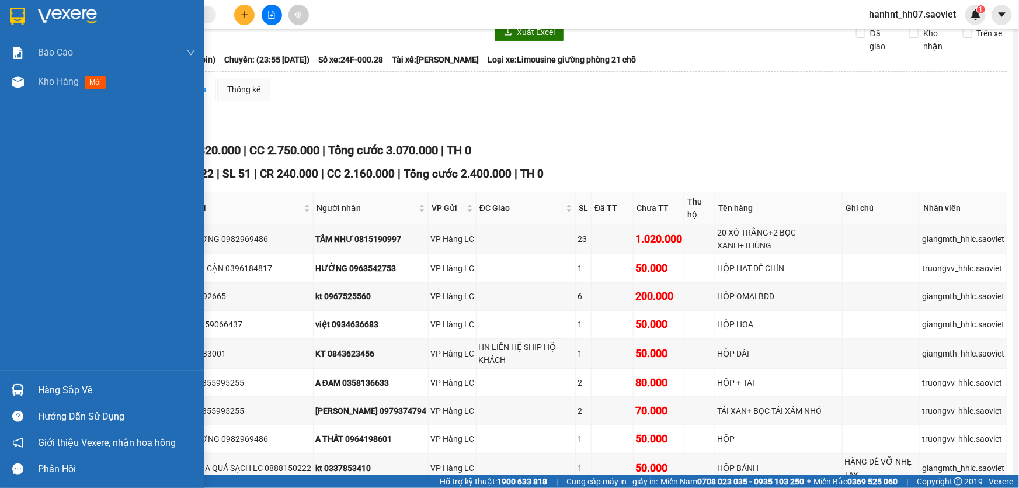
click at [51, 385] on div "Hàng sắp về" at bounding box center [117, 390] width 158 height 18
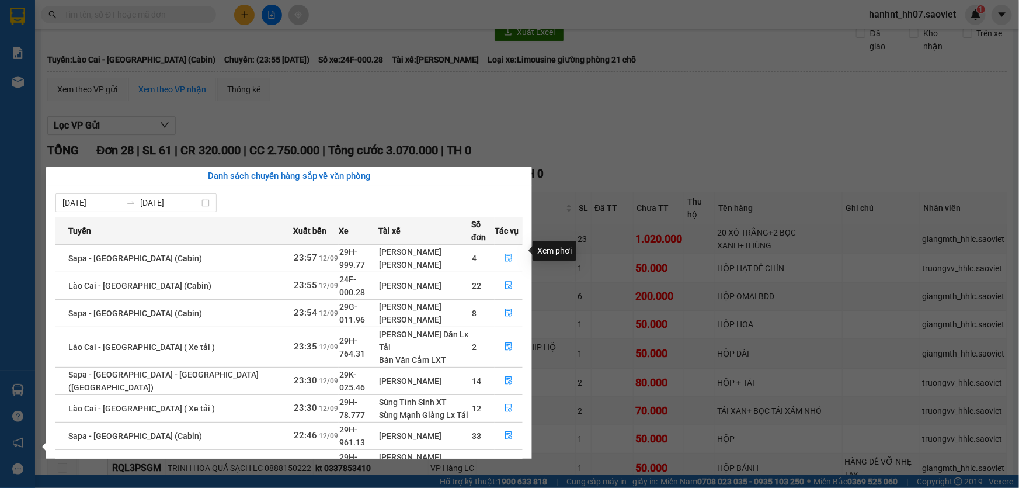
click at [504, 253] on icon "file-done" at bounding box center [508, 257] width 8 height 8
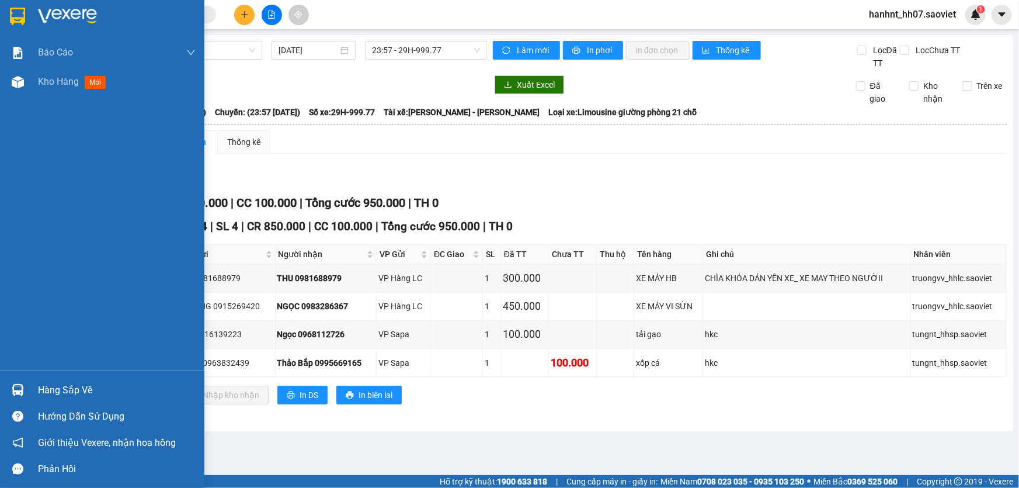
click at [58, 391] on div "Hàng sắp về" at bounding box center [117, 390] width 158 height 18
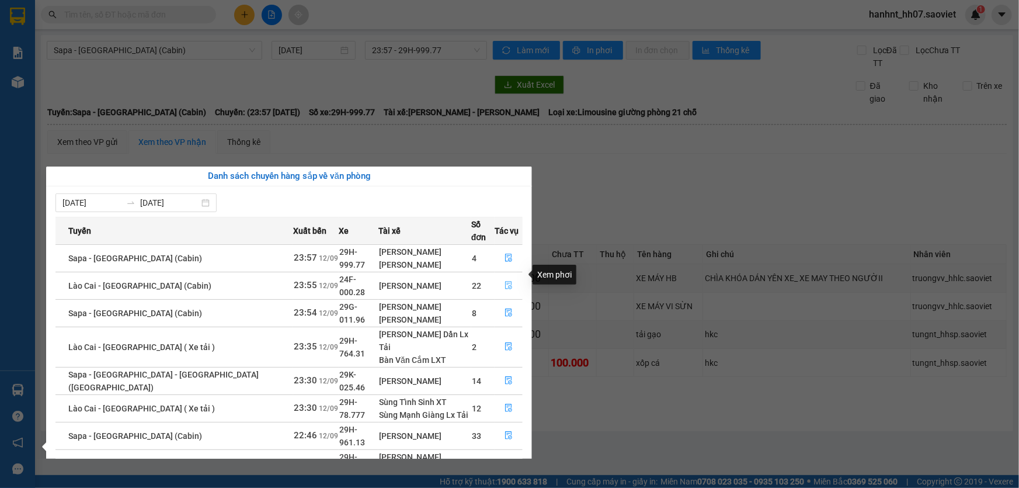
click at [504, 281] on icon "file-done" at bounding box center [508, 285] width 8 height 8
